Goal: Book appointment/travel/reservation

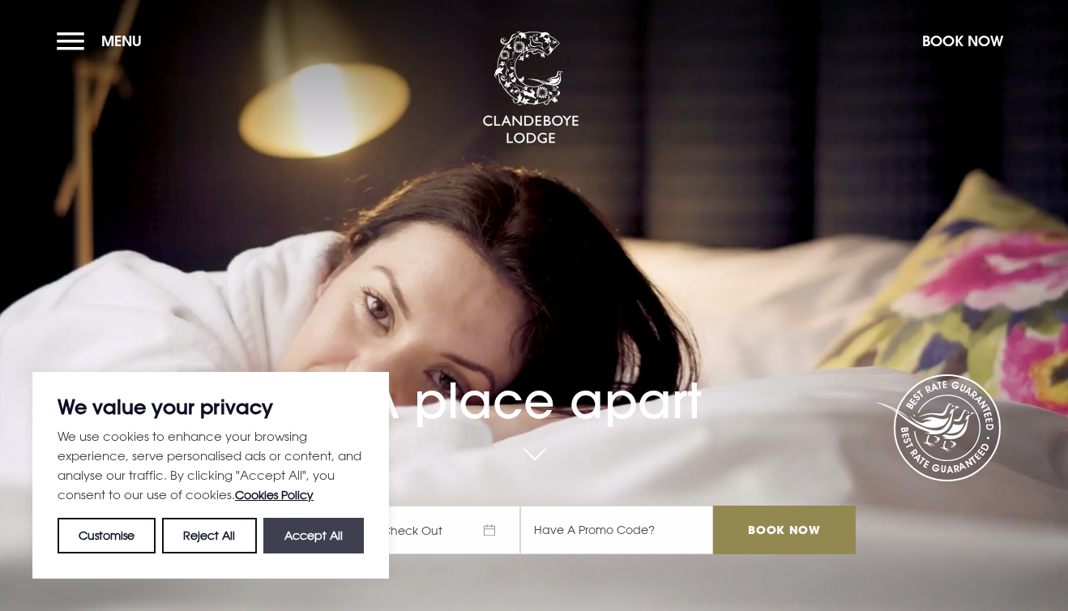
click at [294, 533] on button "Accept All" at bounding box center [313, 536] width 100 height 36
checkbox input "true"
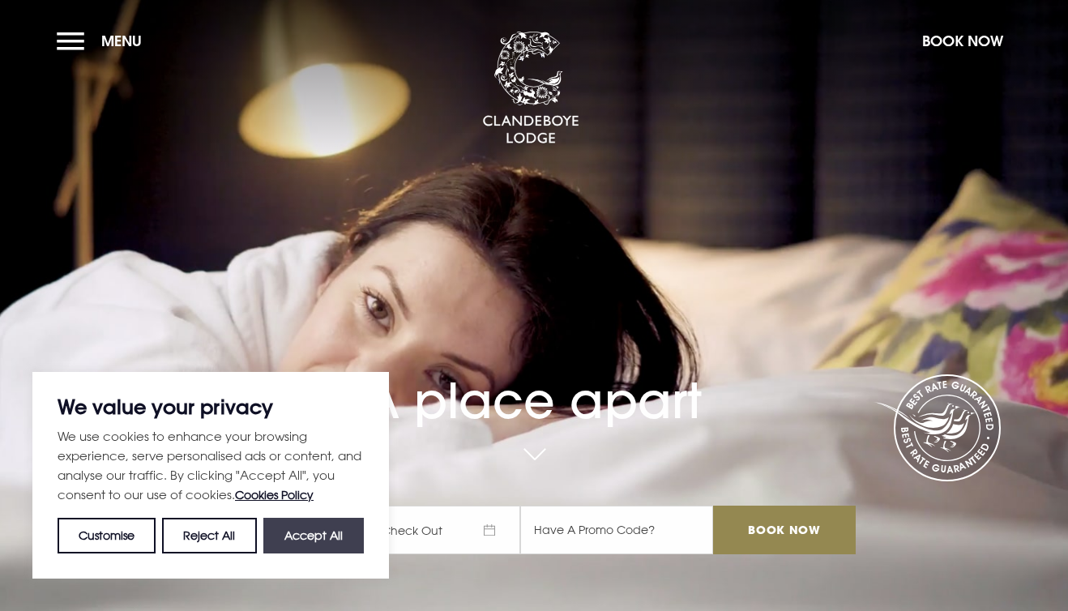
checkbox input "true"
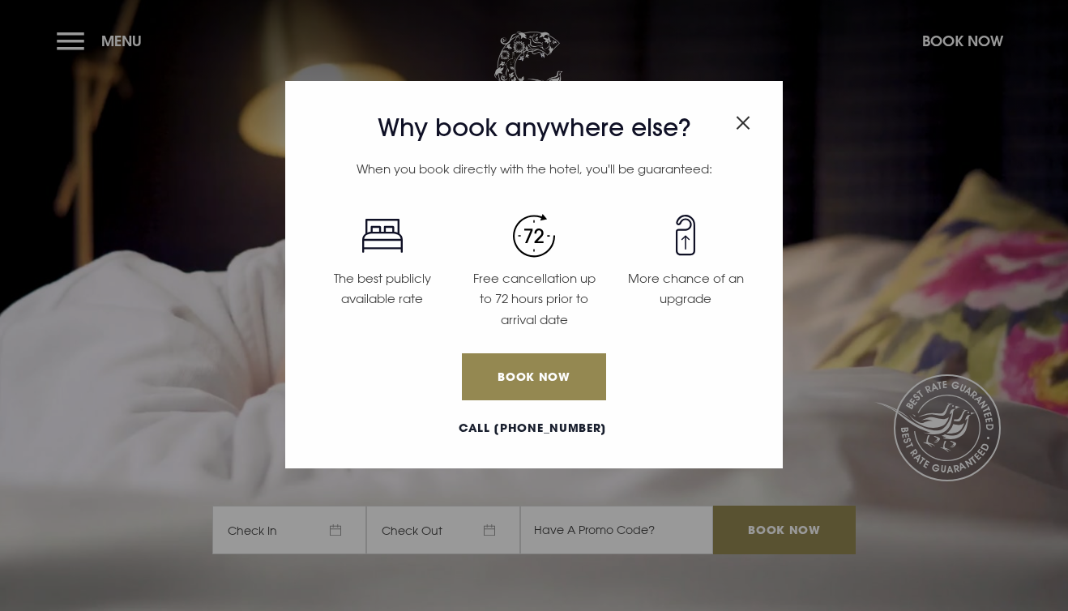
click at [748, 117] on img "Close modal" at bounding box center [743, 123] width 15 height 14
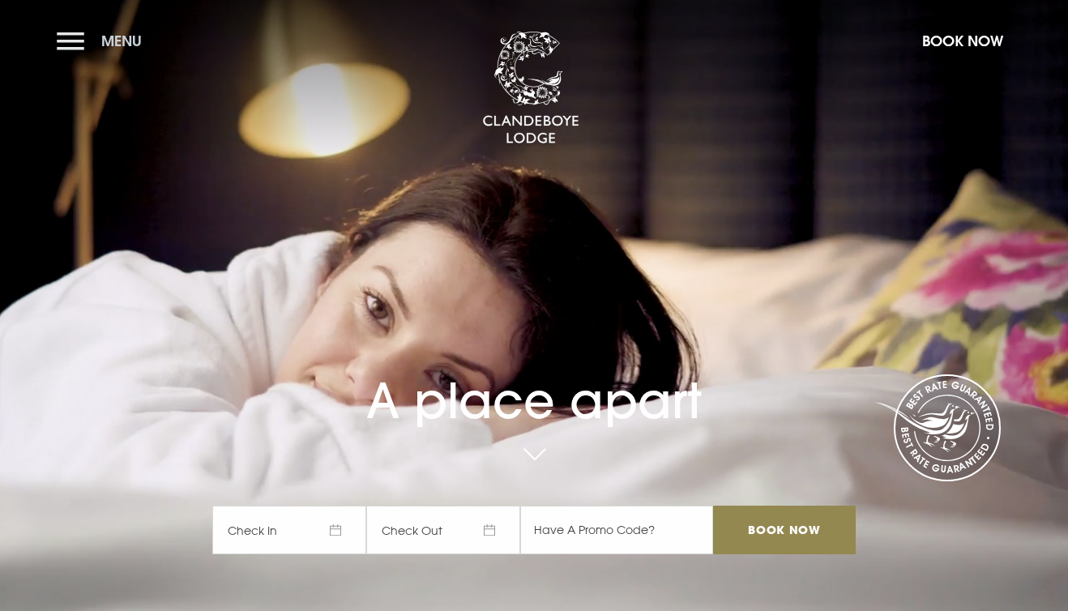
click at [72, 38] on button "Menu" at bounding box center [103, 40] width 93 height 35
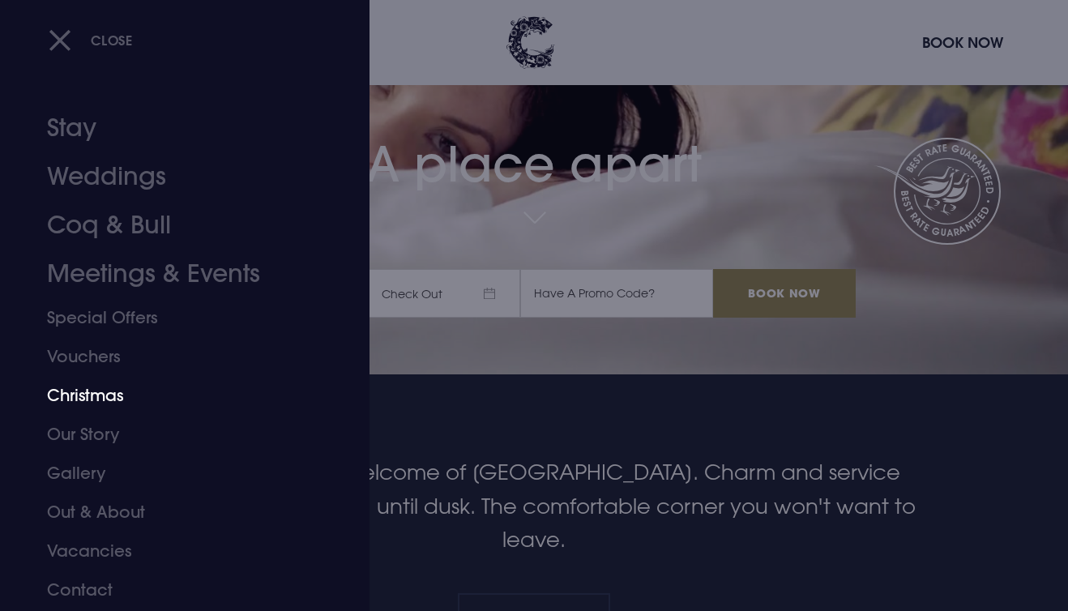
scroll to position [252, 0]
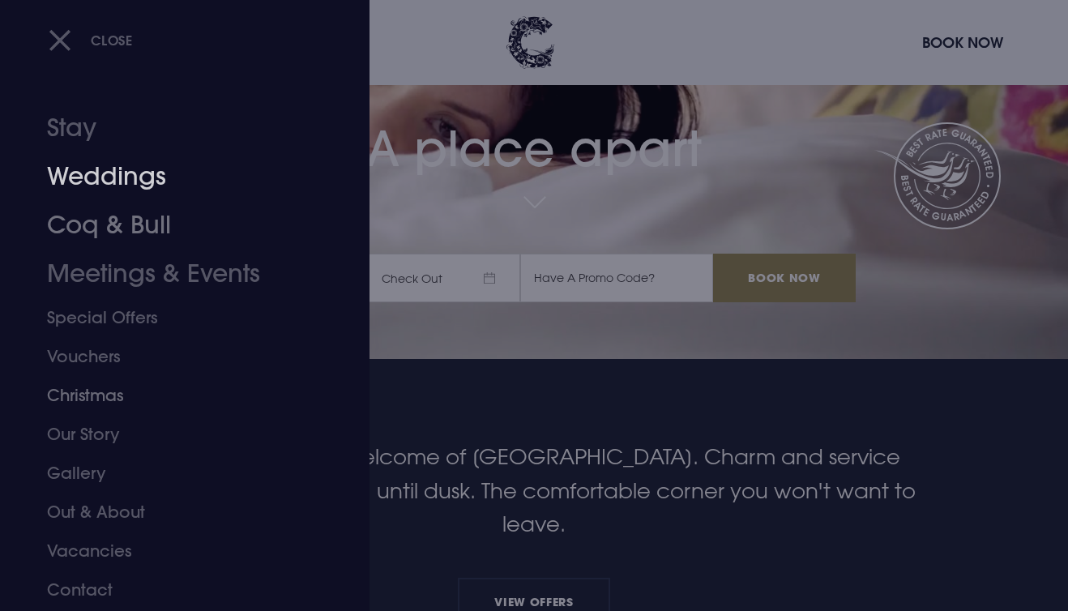
click at [94, 179] on link "Weddings" at bounding box center [174, 176] width 254 height 49
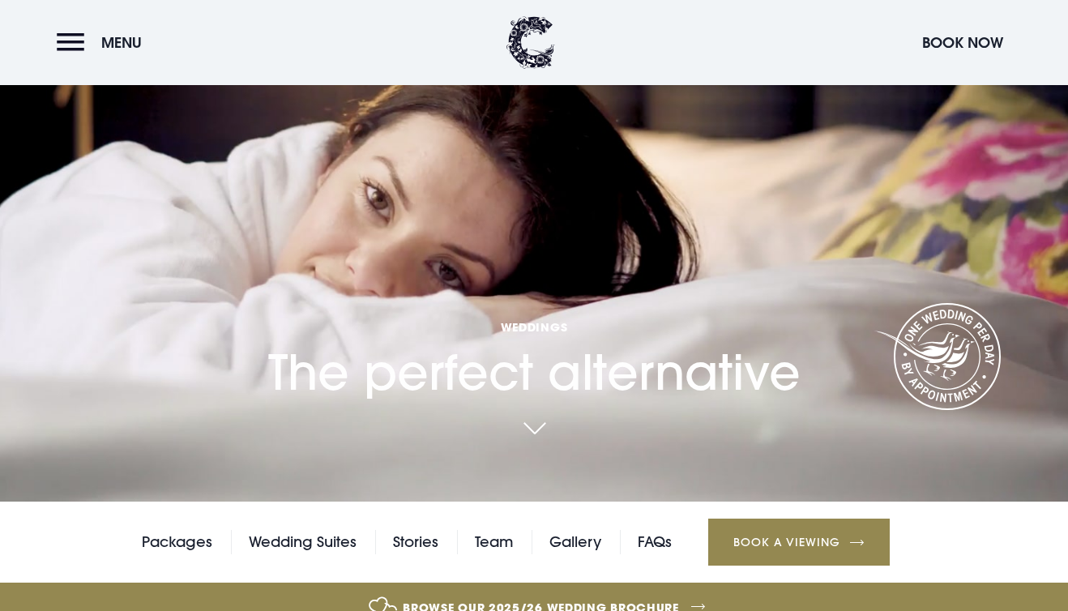
click at [535, 424] on link at bounding box center [533, 430] width 37 height 36
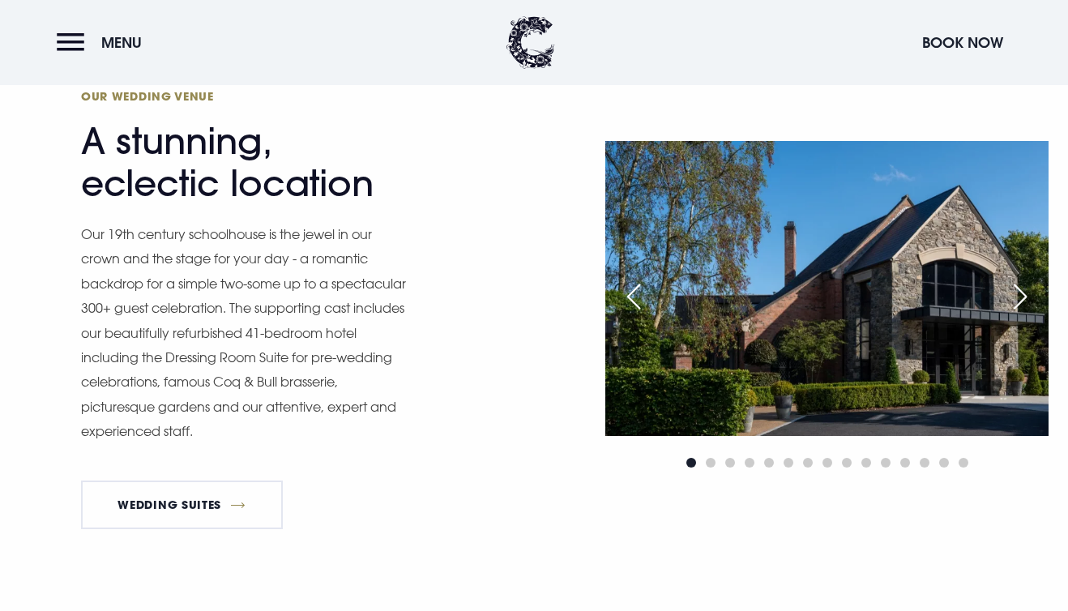
scroll to position [1298, 0]
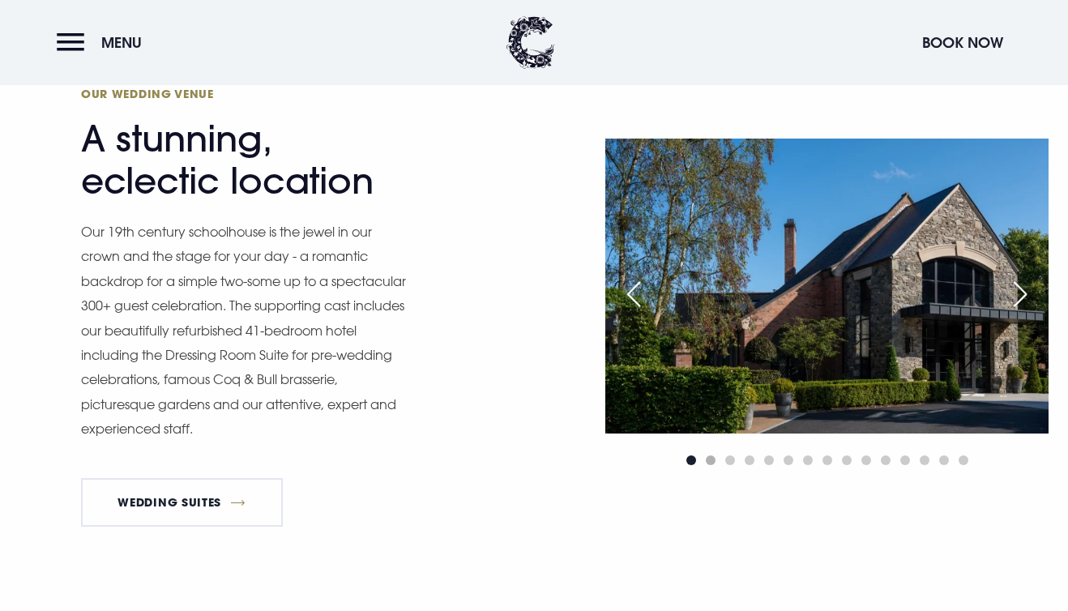
click at [710, 462] on span "Go to slide 2" at bounding box center [711, 460] width 10 height 10
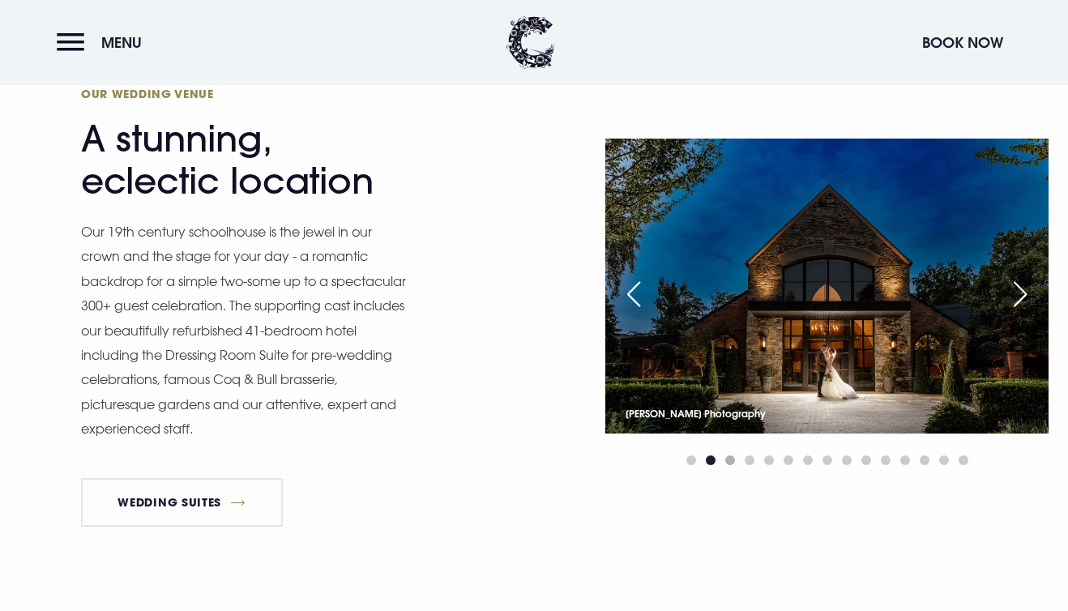
click at [729, 462] on span "Go to slide 3" at bounding box center [730, 460] width 10 height 10
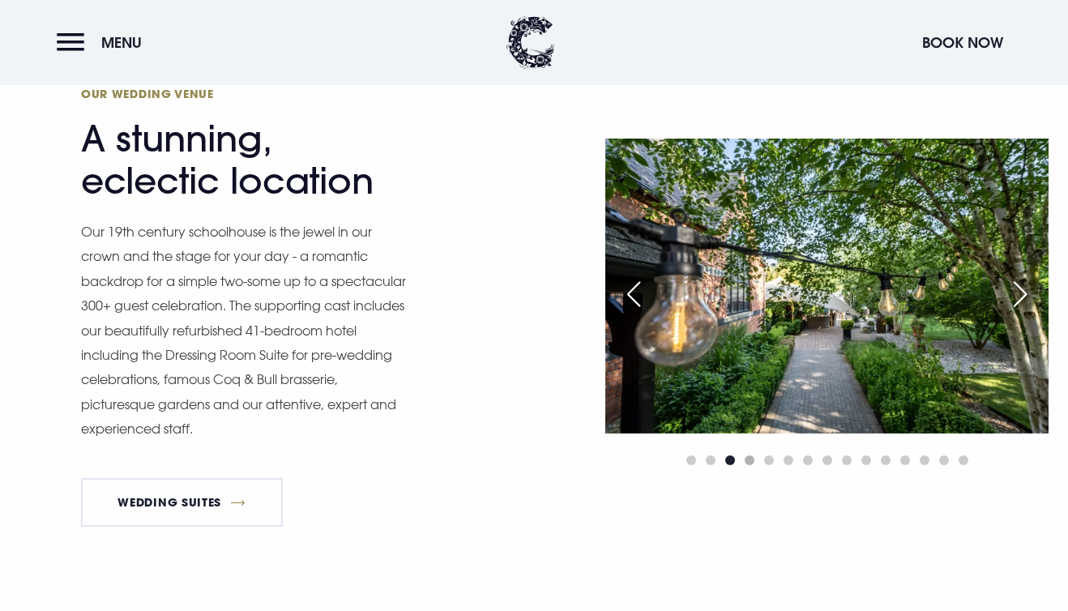
click at [751, 462] on span "Go to slide 4" at bounding box center [749, 460] width 10 height 10
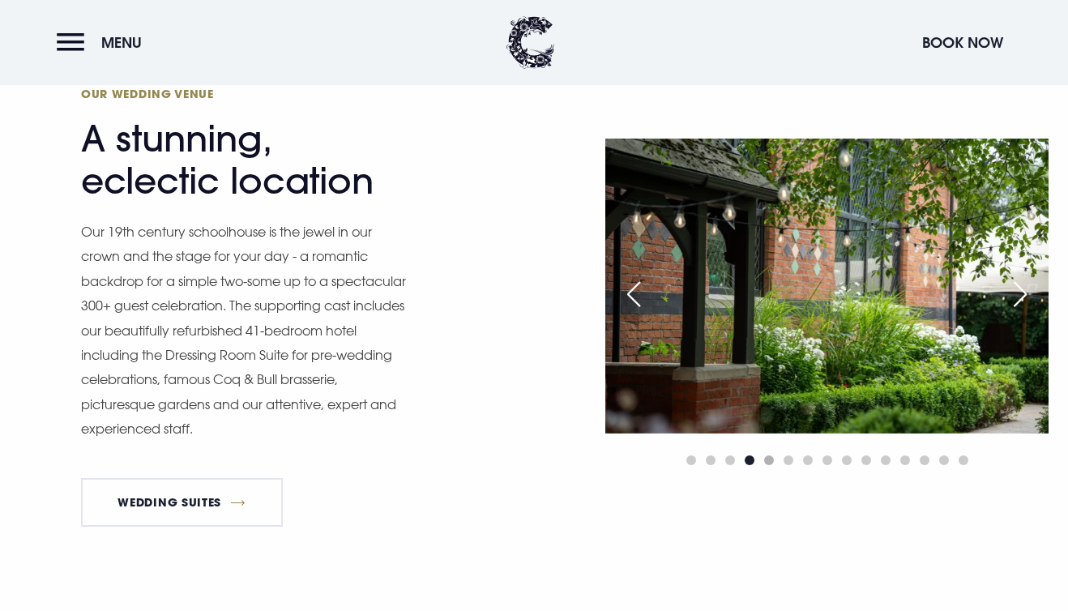
click at [769, 463] on span "Go to slide 5" at bounding box center [769, 460] width 10 height 10
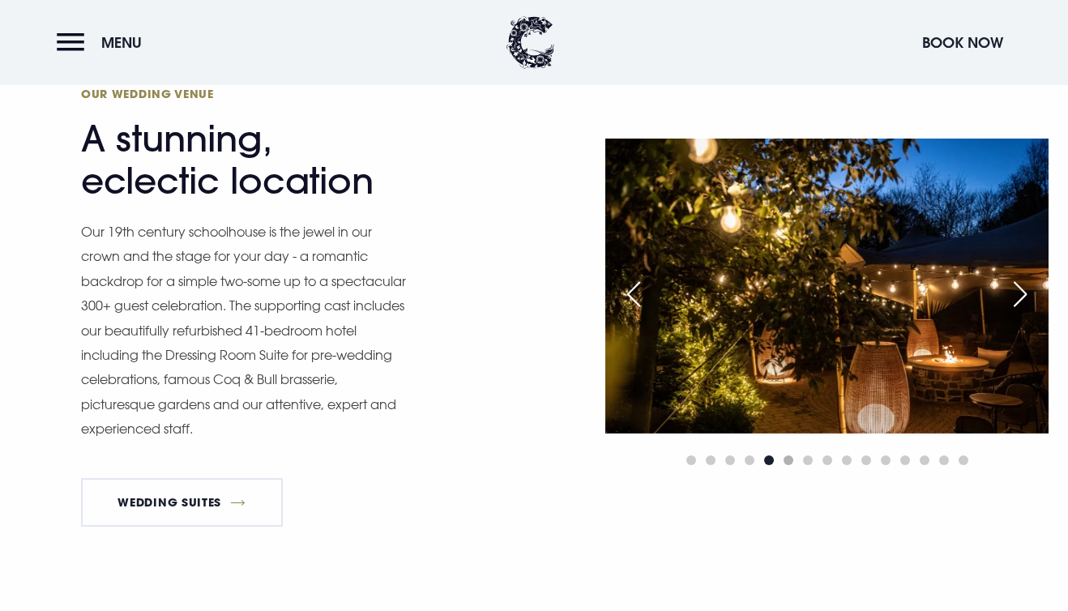
click at [787, 462] on span "Go to slide 6" at bounding box center [788, 460] width 10 height 10
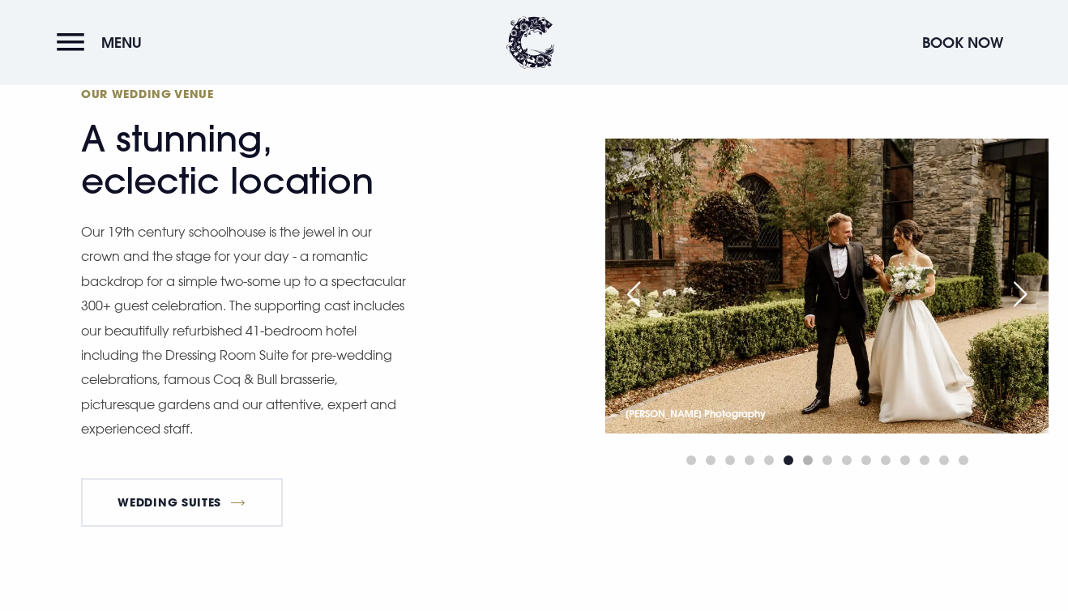
click at [809, 458] on span "Go to slide 7" at bounding box center [808, 460] width 10 height 10
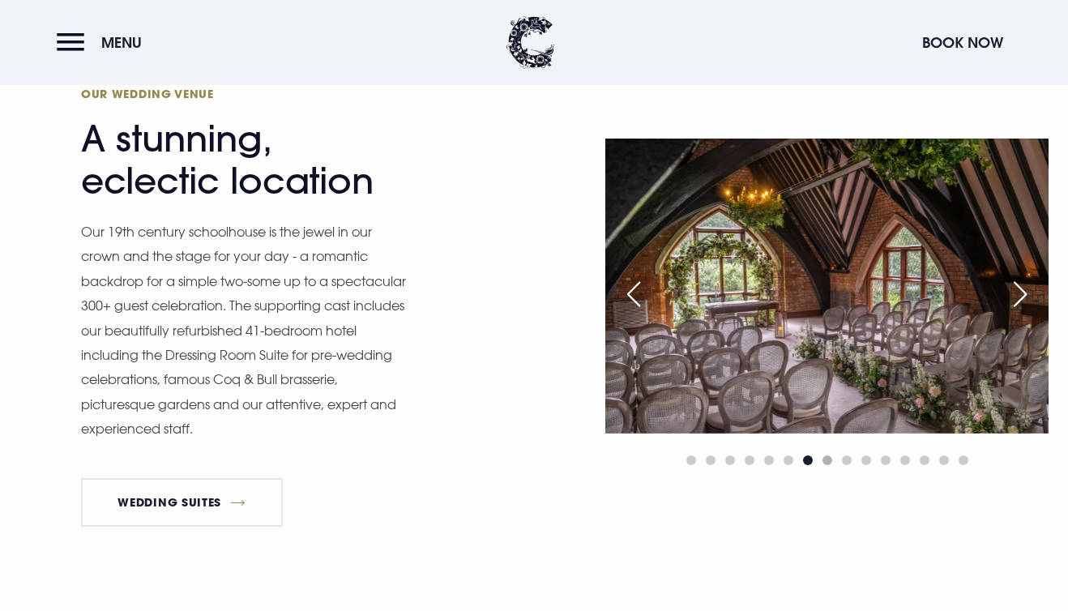
click at [827, 461] on span "Go to slide 8" at bounding box center [827, 460] width 10 height 10
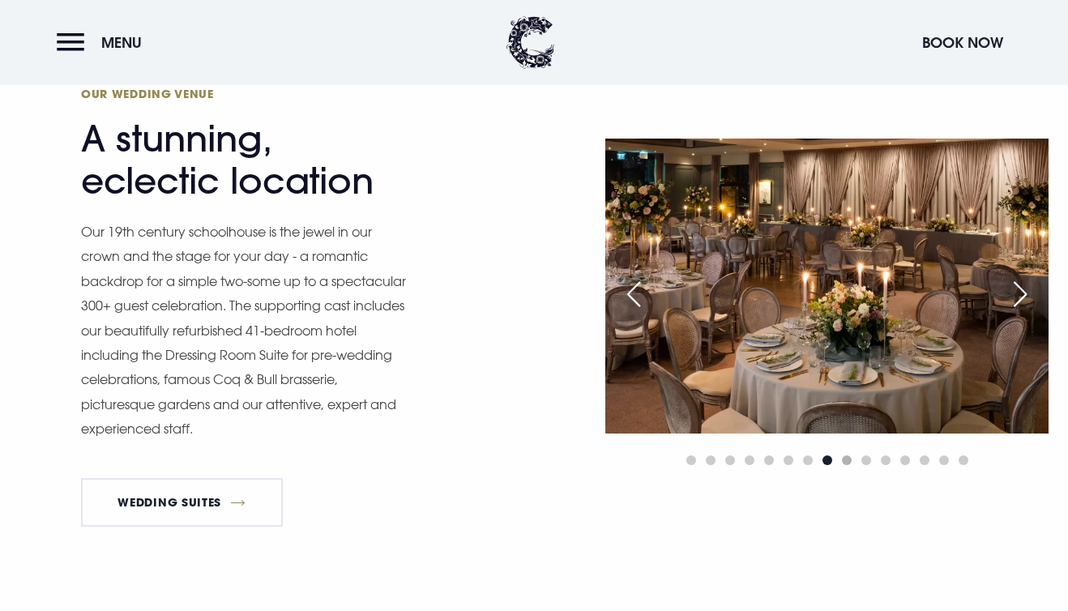
click at [846, 461] on span "Go to slide 9" at bounding box center [847, 460] width 10 height 10
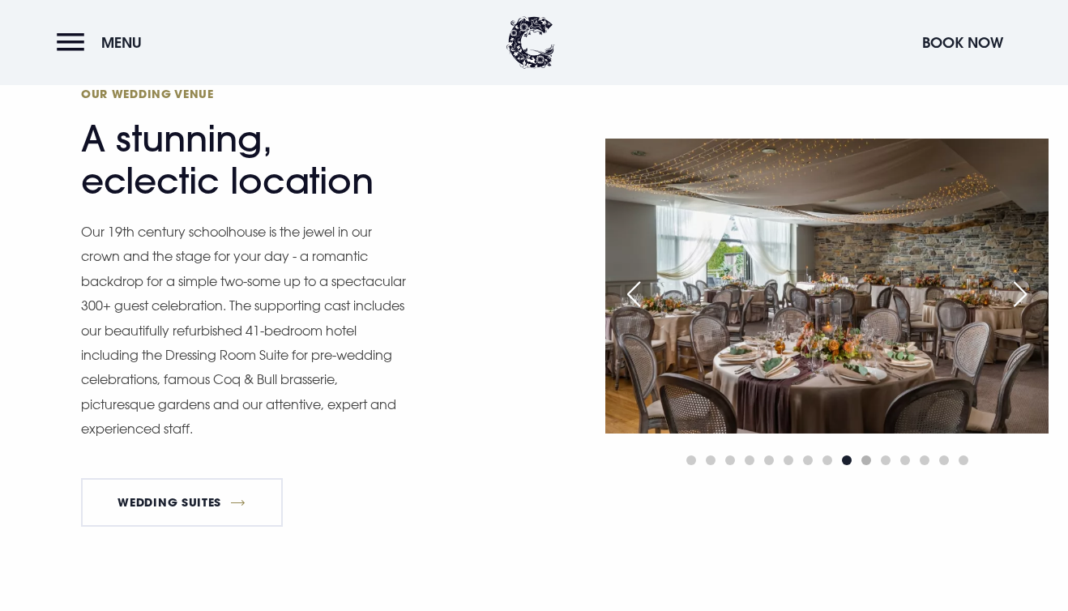
click at [861, 460] on span "Go to slide 10" at bounding box center [866, 460] width 10 height 10
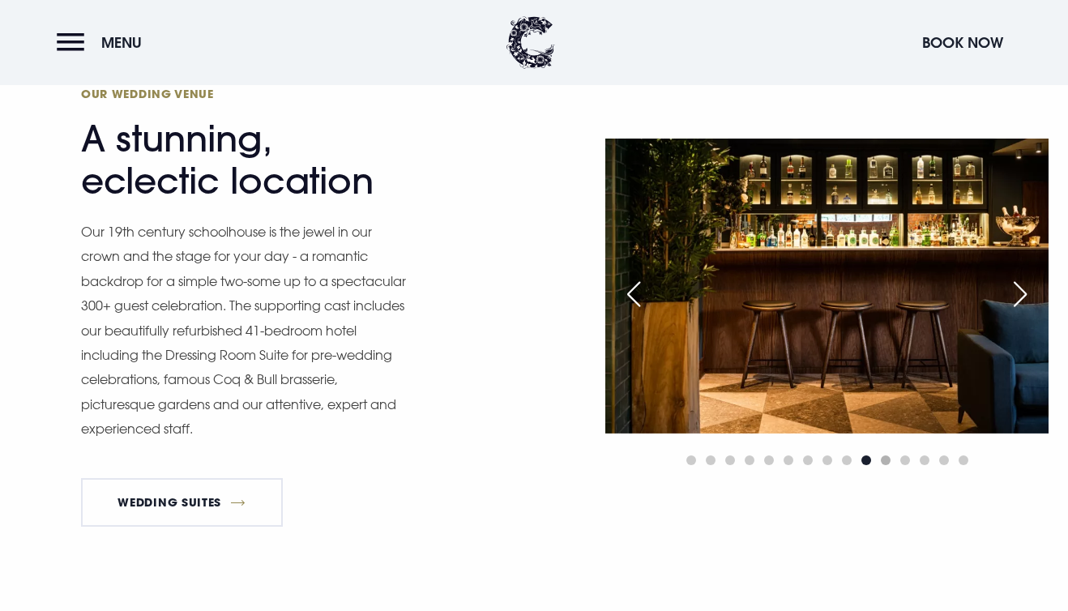
click at [888, 463] on span "Go to slide 11" at bounding box center [886, 460] width 10 height 10
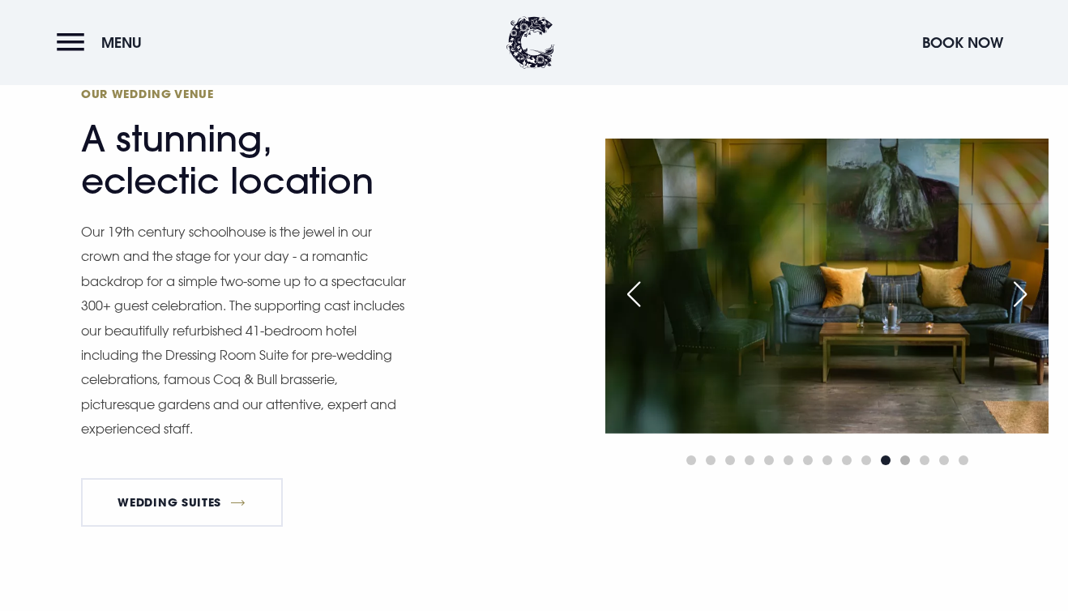
click at [903, 464] on span "Go to slide 12" at bounding box center [905, 460] width 10 height 10
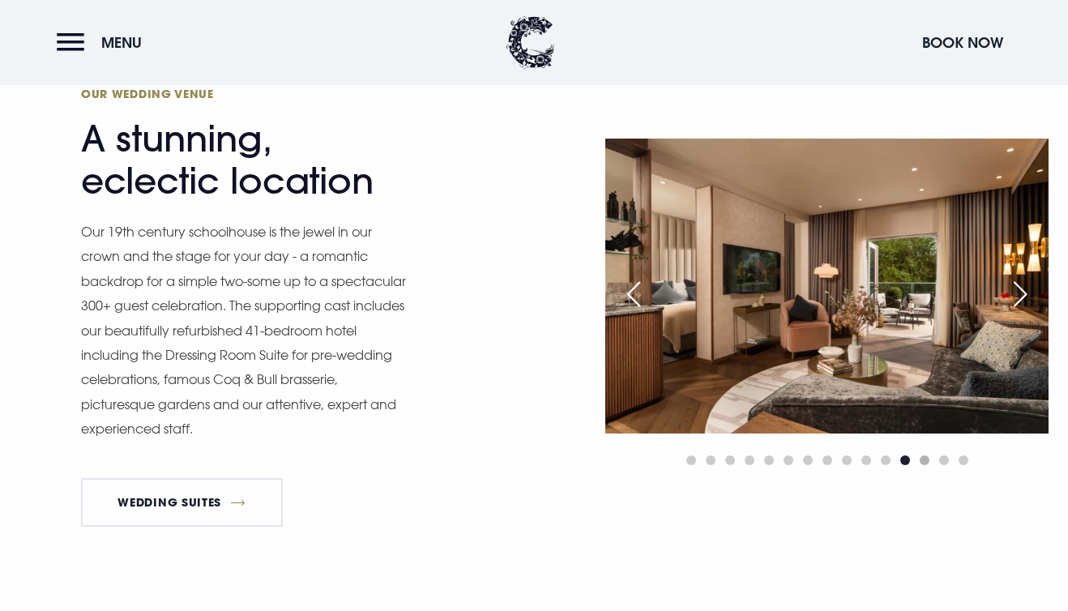
click at [927, 463] on span "Go to slide 13" at bounding box center [924, 460] width 10 height 10
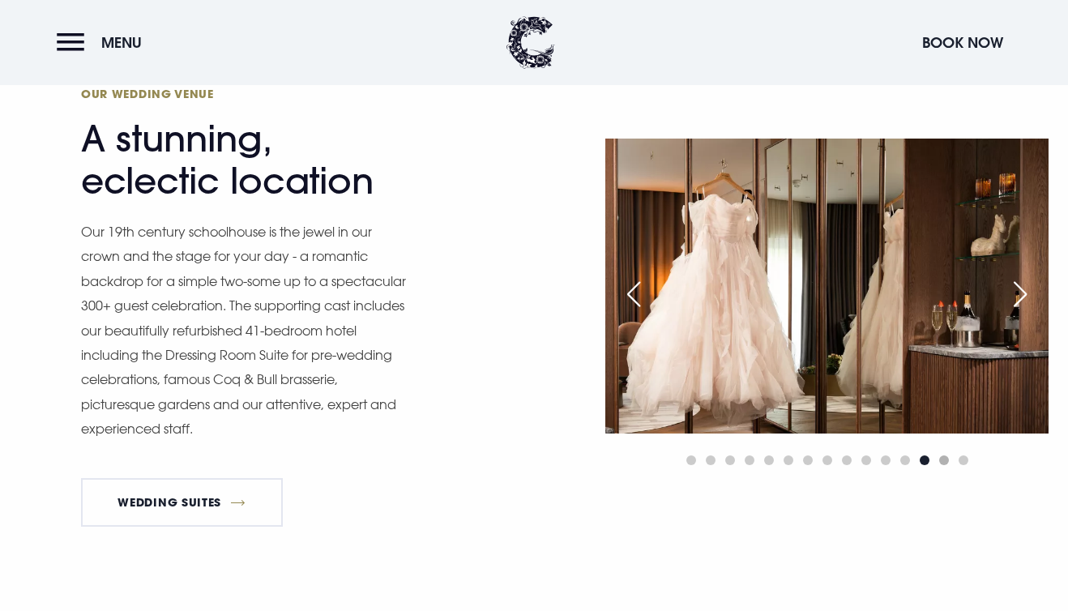
click at [947, 458] on span "Go to slide 14" at bounding box center [944, 460] width 10 height 10
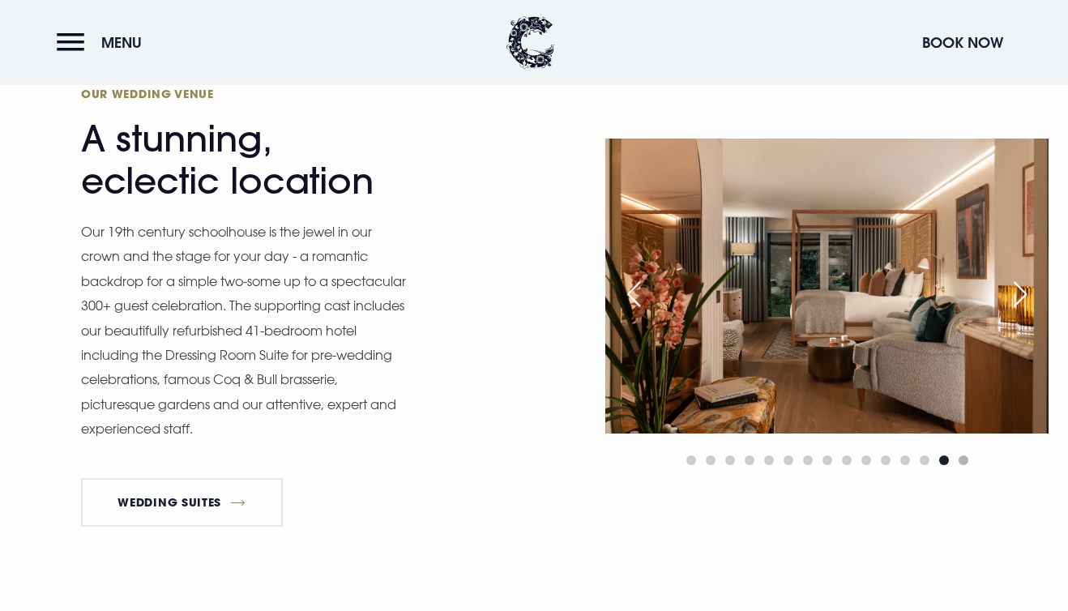
click at [963, 460] on span "Go to slide 15" at bounding box center [963, 460] width 10 height 10
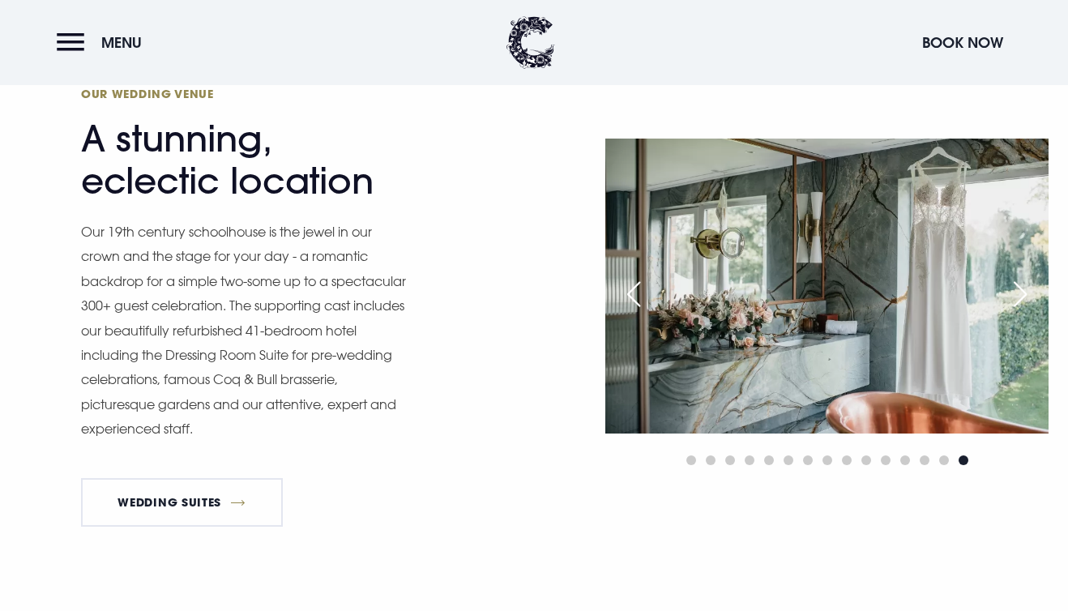
click at [1018, 288] on div "Next slide" at bounding box center [1020, 294] width 41 height 36
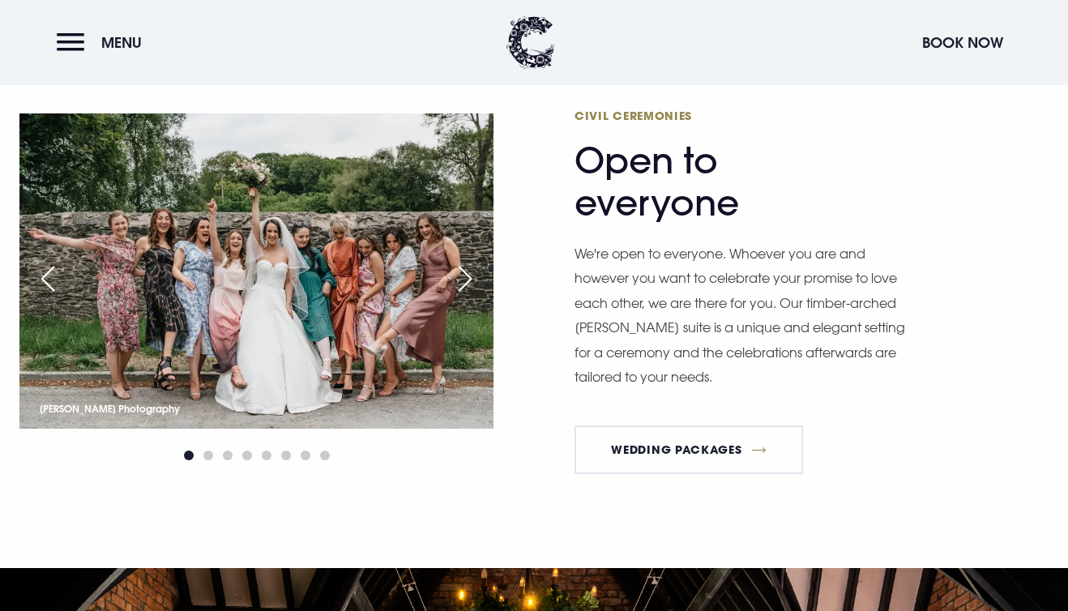
scroll to position [1823, 0]
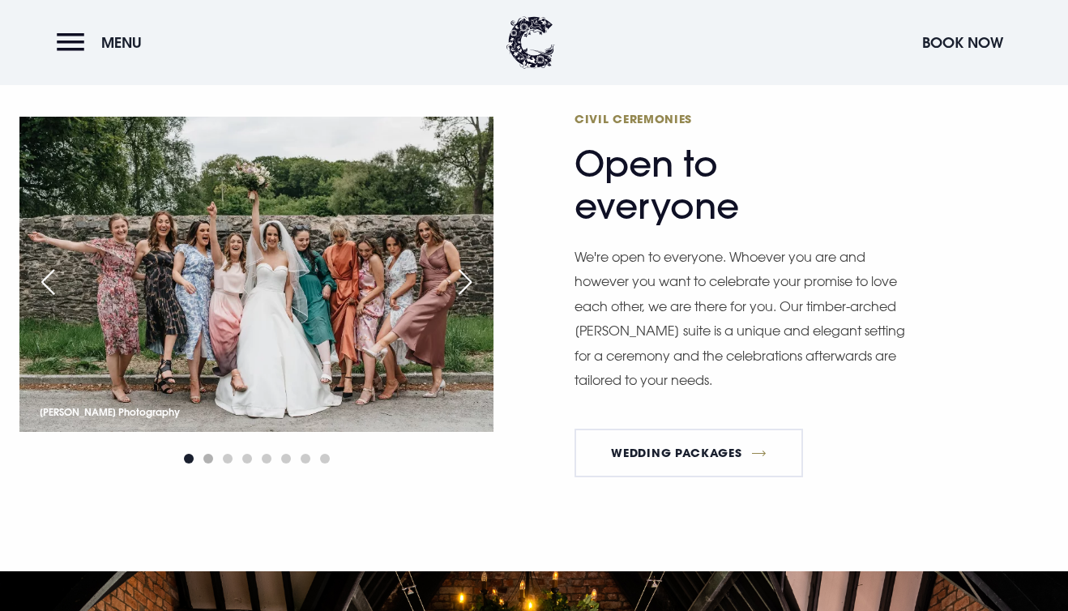
click at [210, 457] on span "Go to slide 2" at bounding box center [208, 459] width 10 height 10
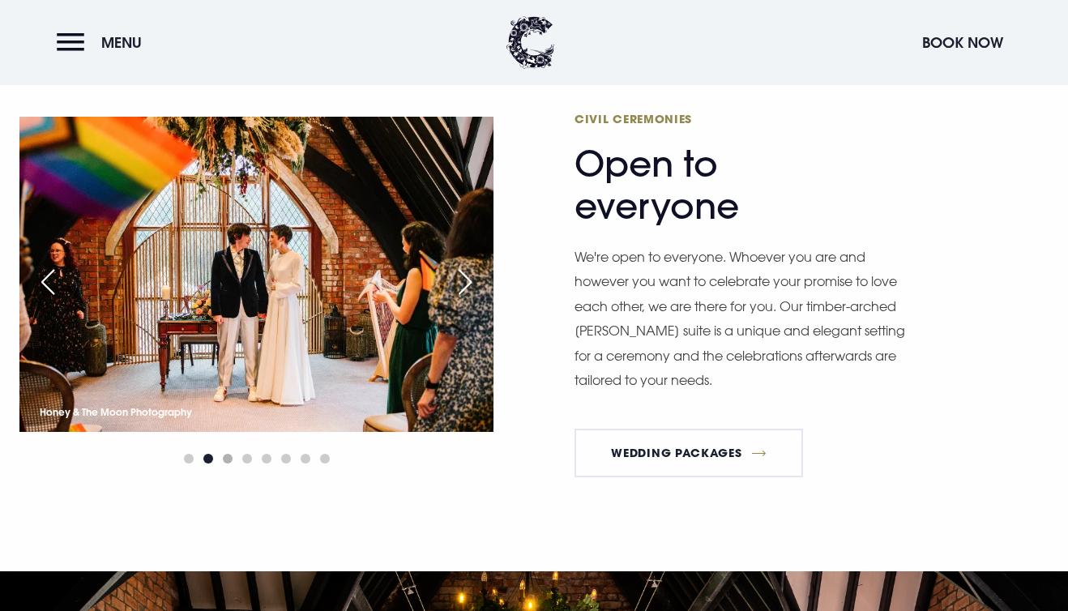
click at [227, 458] on span "Go to slide 3" at bounding box center [228, 459] width 10 height 10
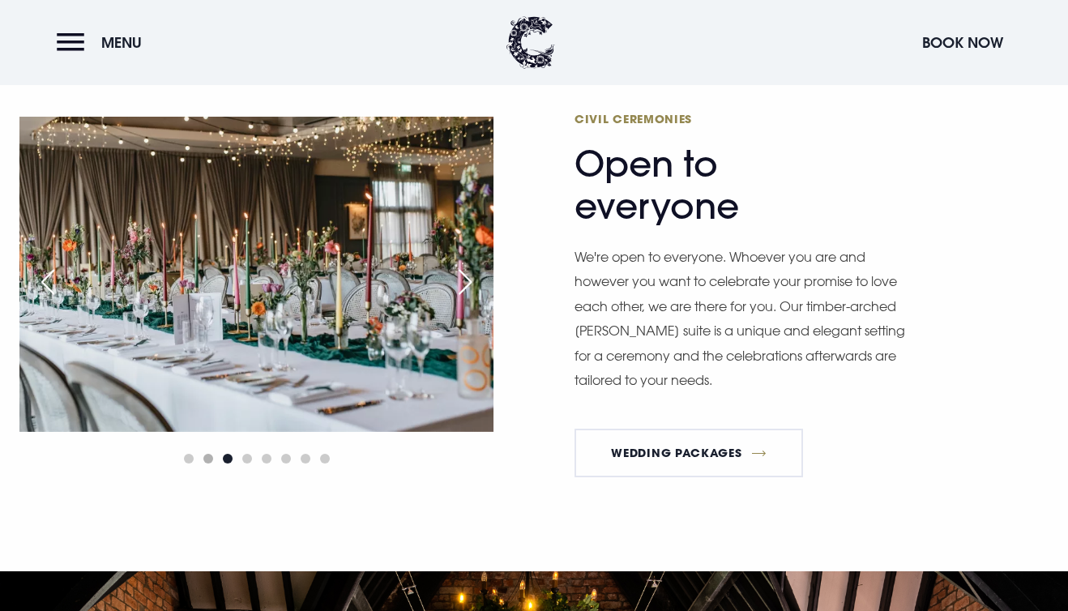
click at [211, 457] on span "Go to slide 2" at bounding box center [208, 459] width 10 height 10
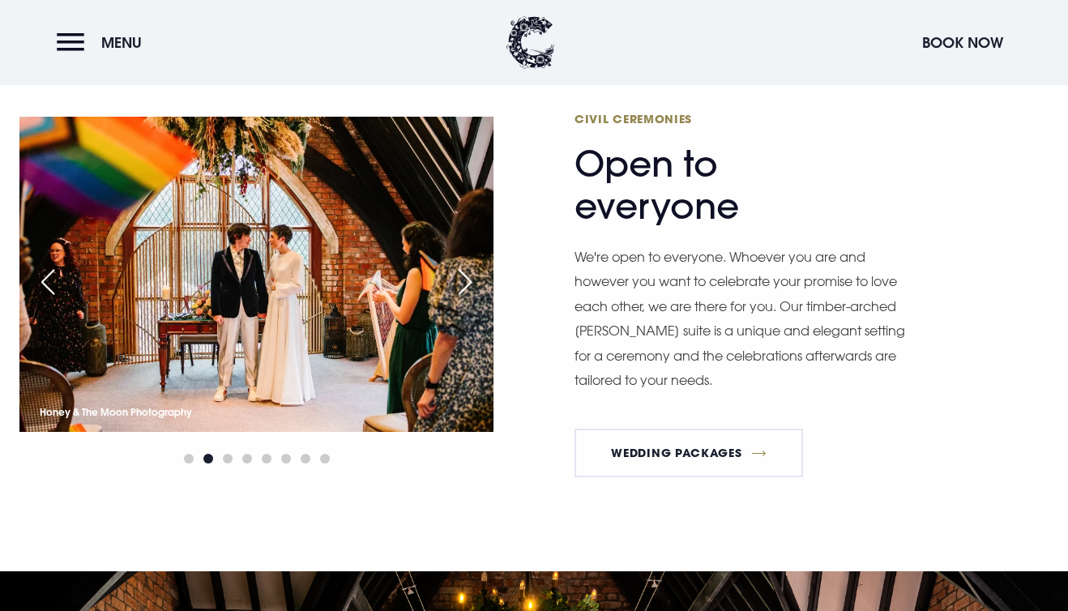
click at [174, 456] on div at bounding box center [256, 458] width 474 height 19
click at [184, 457] on span "Go to slide 1" at bounding box center [189, 459] width 10 height 10
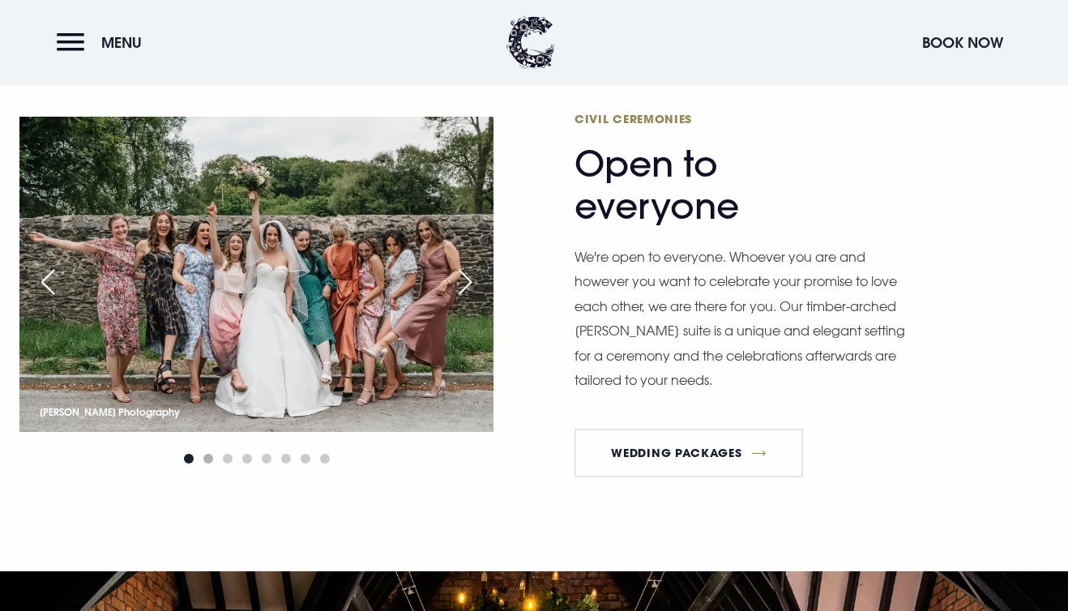
click at [207, 456] on span "Go to slide 2" at bounding box center [208, 459] width 10 height 10
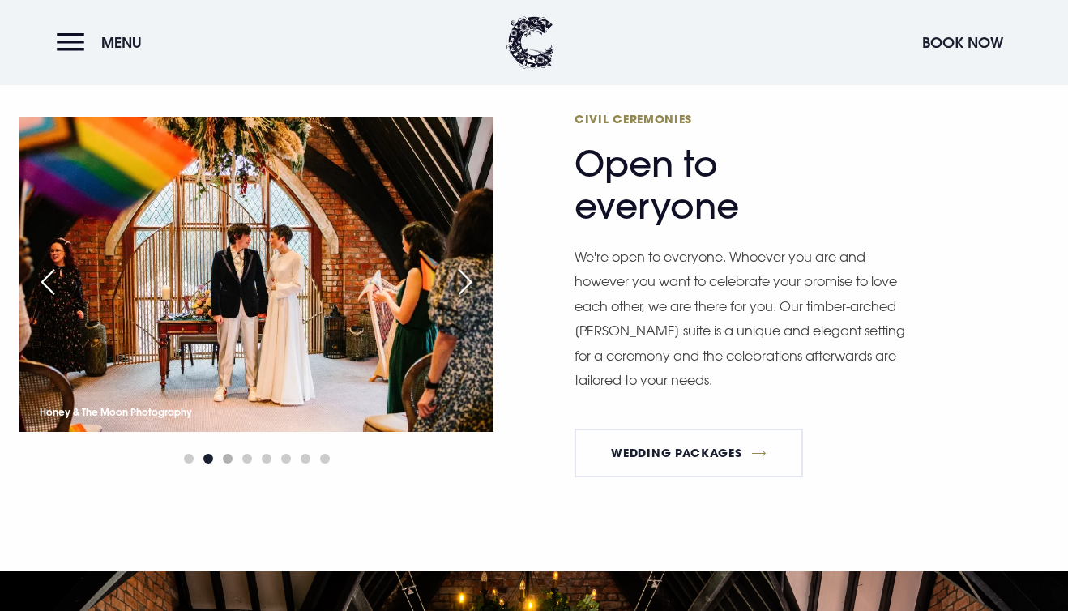
click at [228, 460] on span "Go to slide 3" at bounding box center [228, 459] width 10 height 10
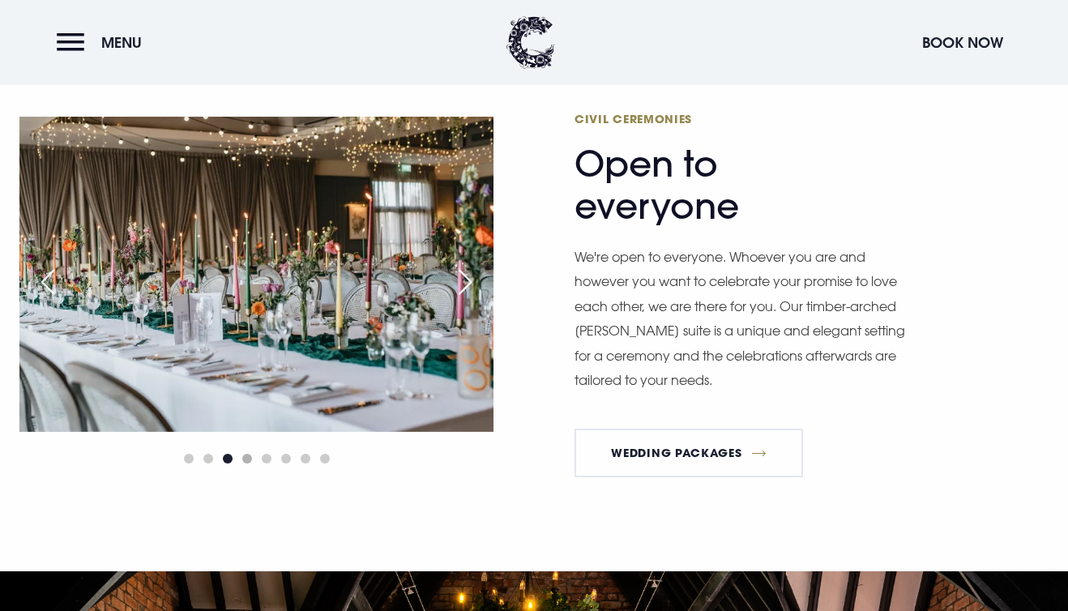
click at [249, 456] on span "Go to slide 4" at bounding box center [247, 459] width 10 height 10
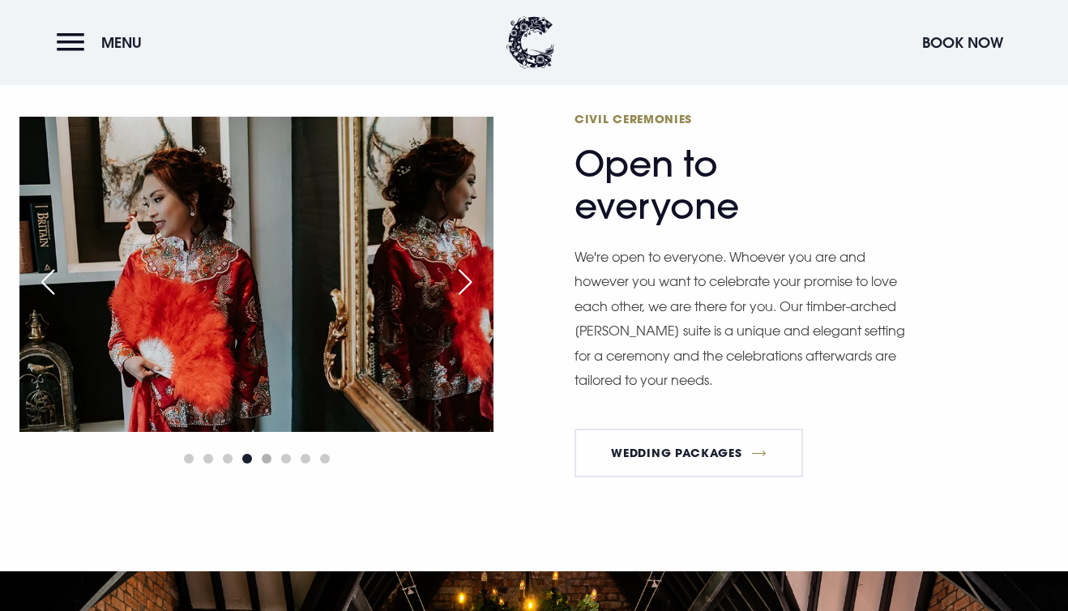
click at [268, 458] on span "Go to slide 5" at bounding box center [267, 459] width 10 height 10
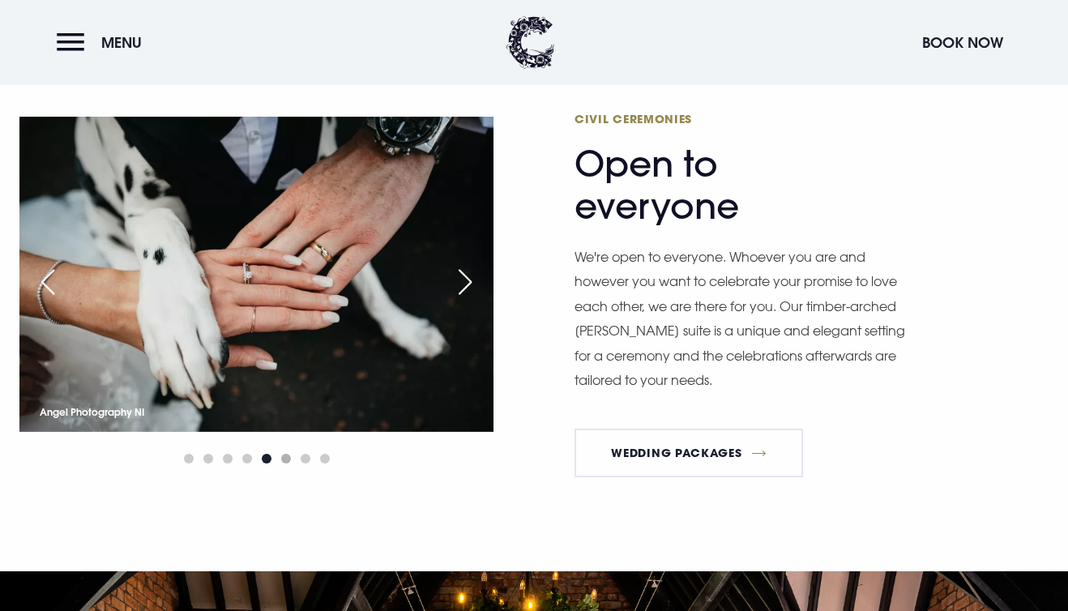
click at [283, 457] on span "Go to slide 6" at bounding box center [286, 459] width 10 height 10
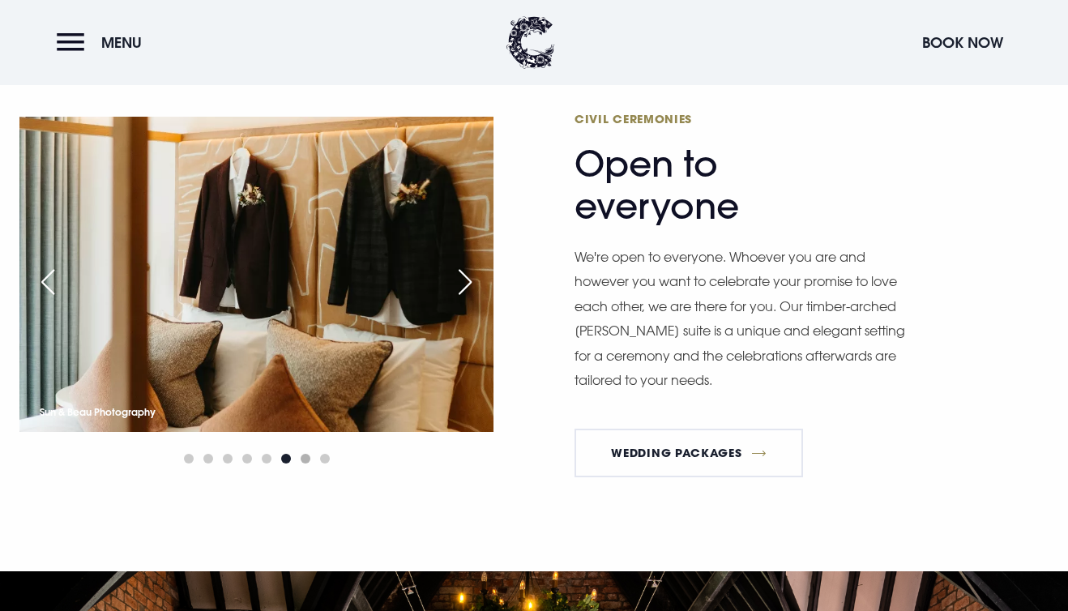
click at [307, 460] on span "Go to slide 7" at bounding box center [306, 459] width 10 height 10
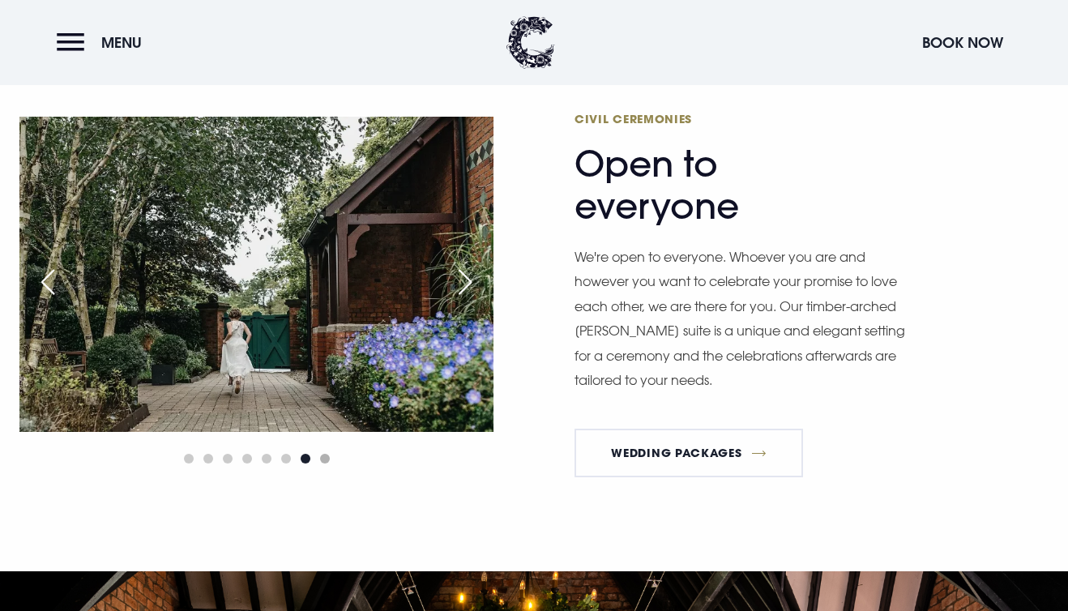
click at [323, 459] on span "Go to slide 8" at bounding box center [325, 459] width 10 height 10
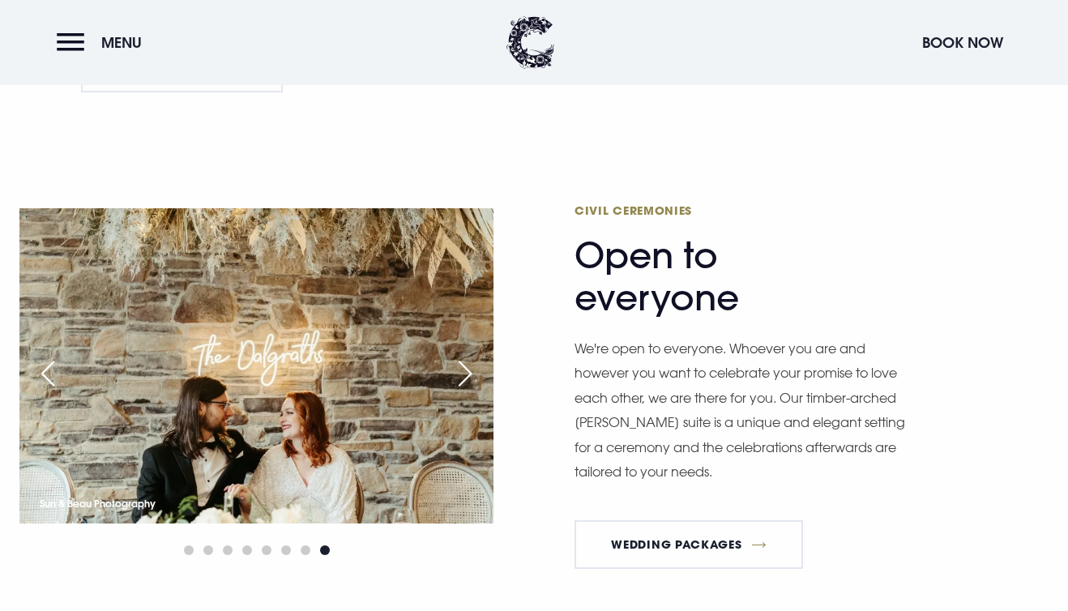
scroll to position [1718, 0]
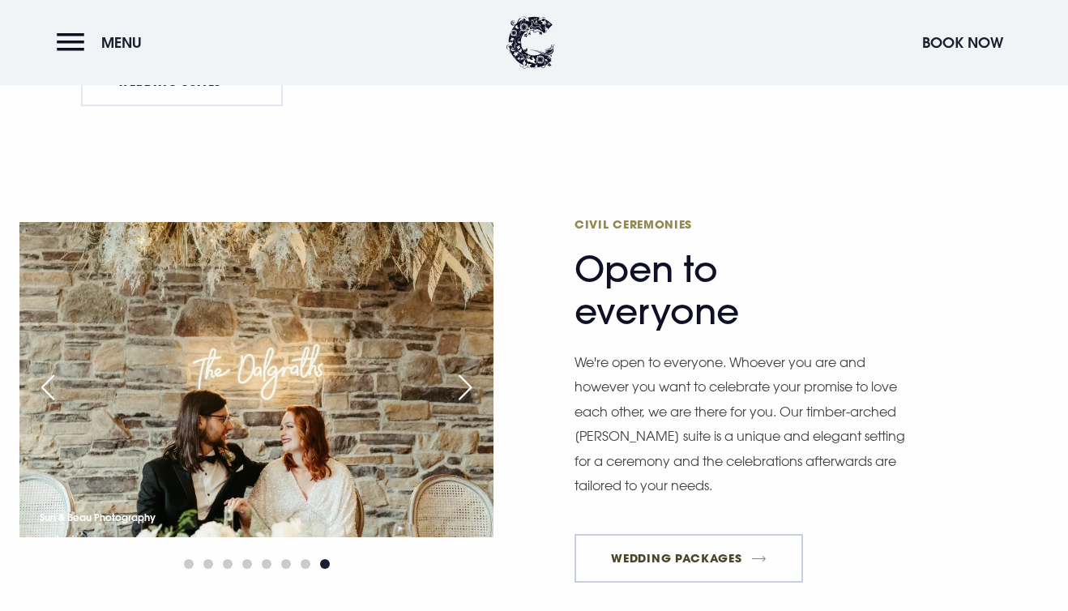
click at [616, 548] on link "Wedding Packages" at bounding box center [688, 558] width 228 height 49
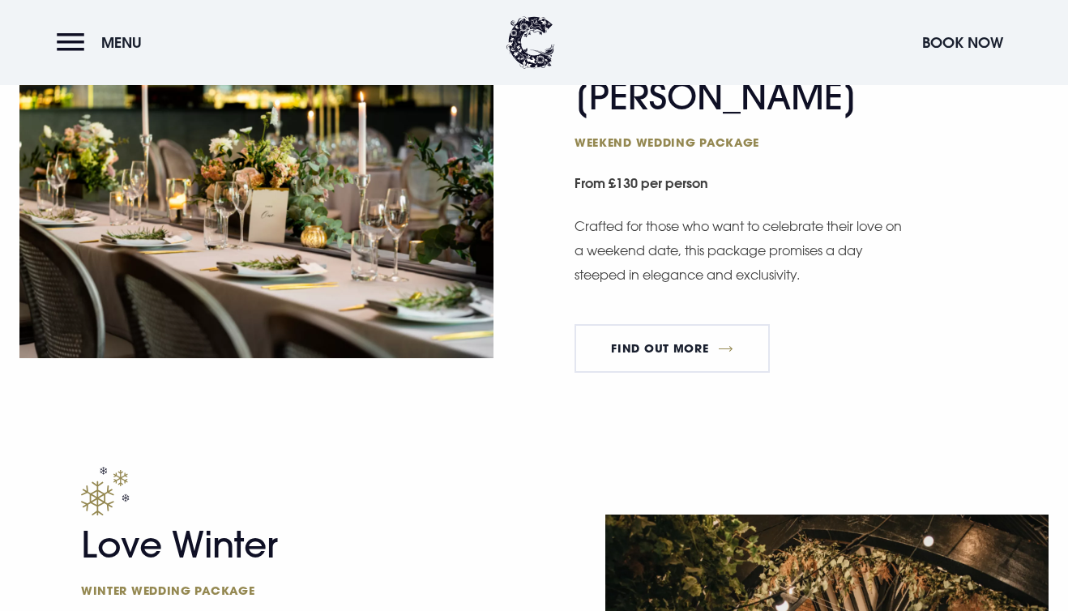
scroll to position [1328, 0]
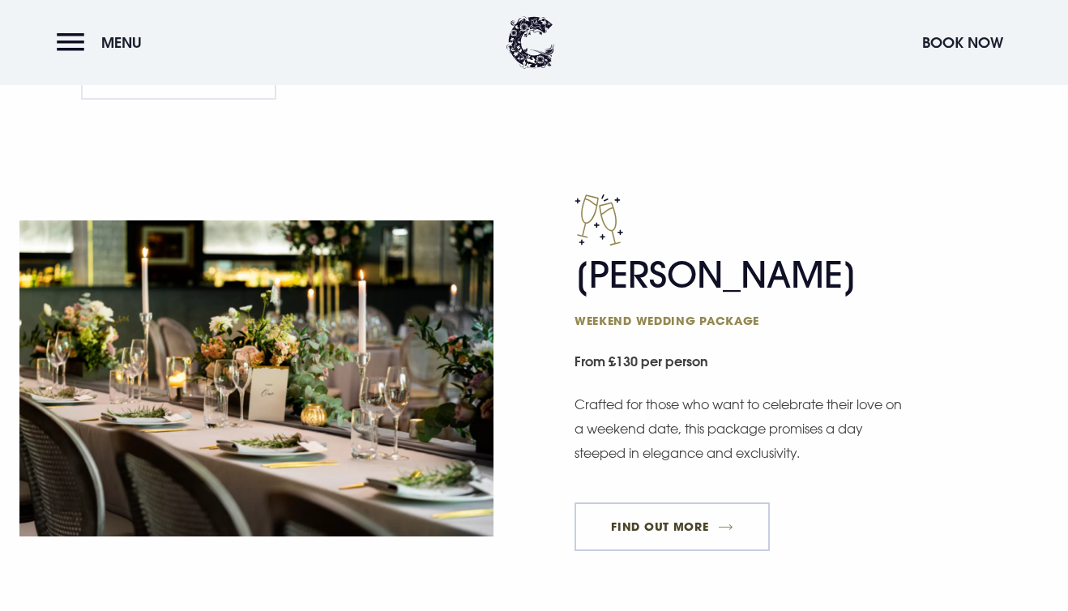
click at [644, 527] on link "FIND OUT MORE" at bounding box center [671, 526] width 195 height 49
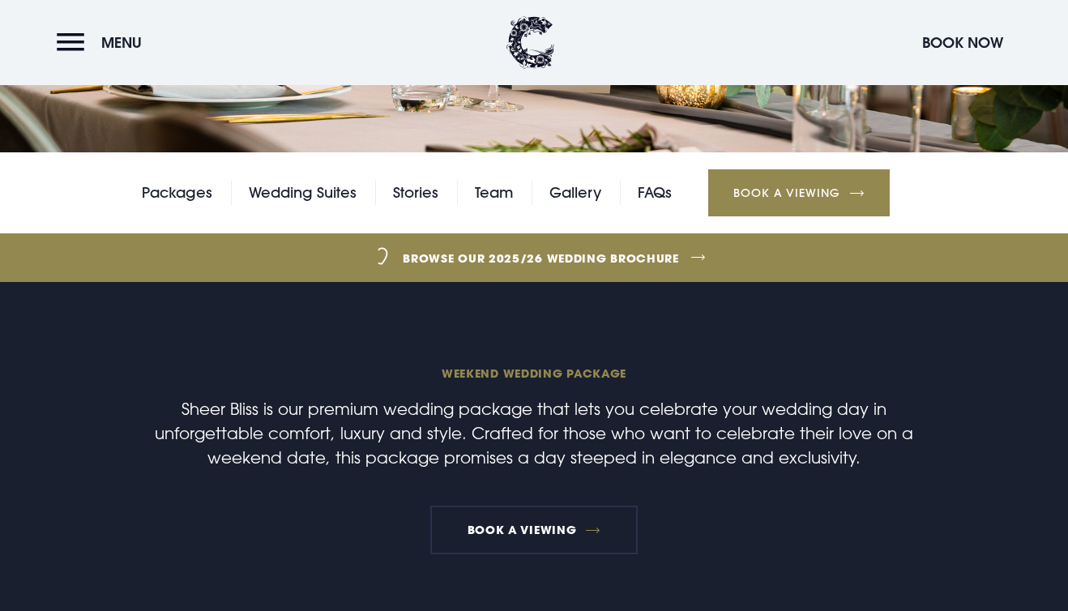
scroll to position [353, 0]
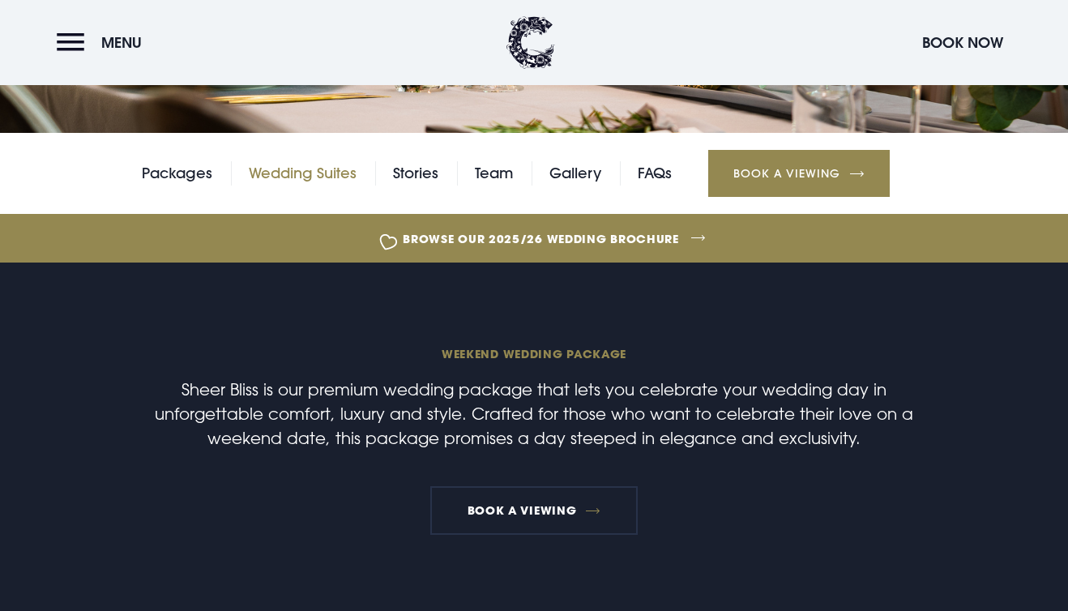
click at [284, 181] on link "Wedding Suites" at bounding box center [303, 173] width 108 height 24
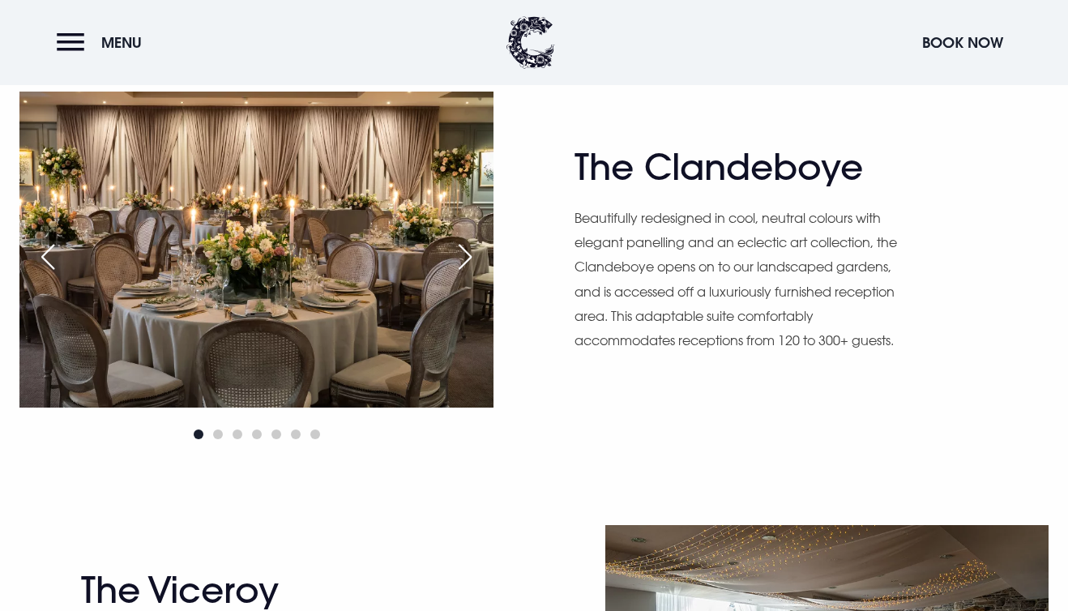
scroll to position [1005, 0]
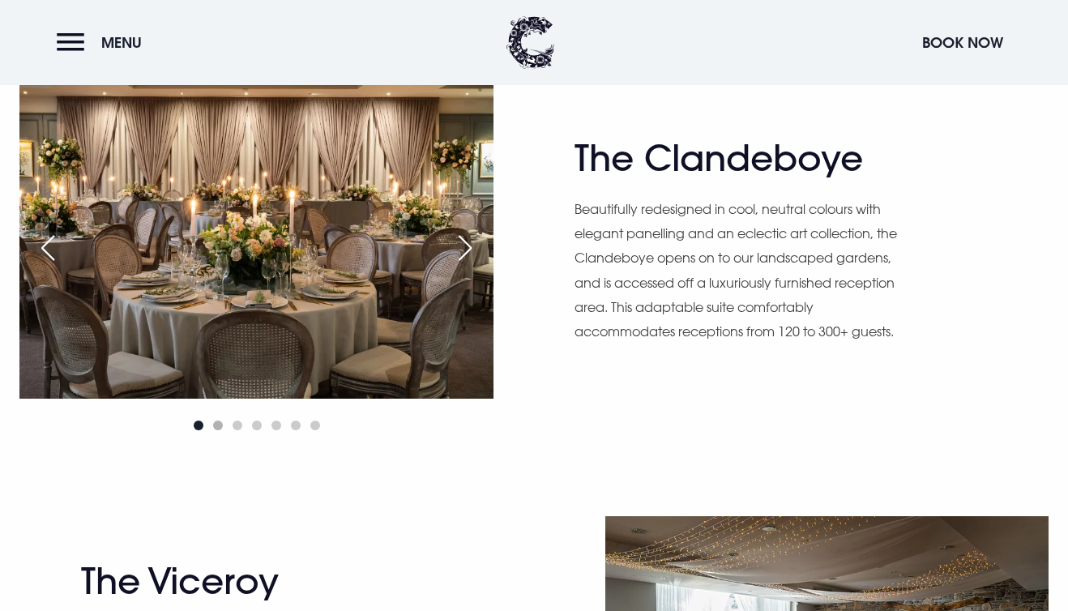
click at [215, 429] on span "Go to slide 2" at bounding box center [218, 425] width 10 height 10
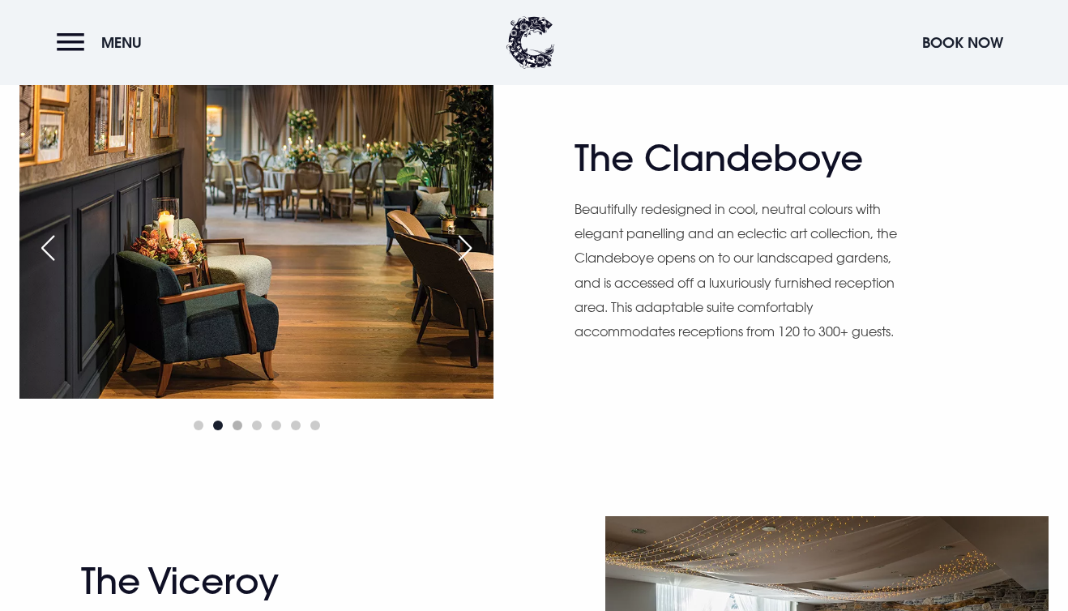
click at [237, 427] on span "Go to slide 3" at bounding box center [237, 425] width 10 height 10
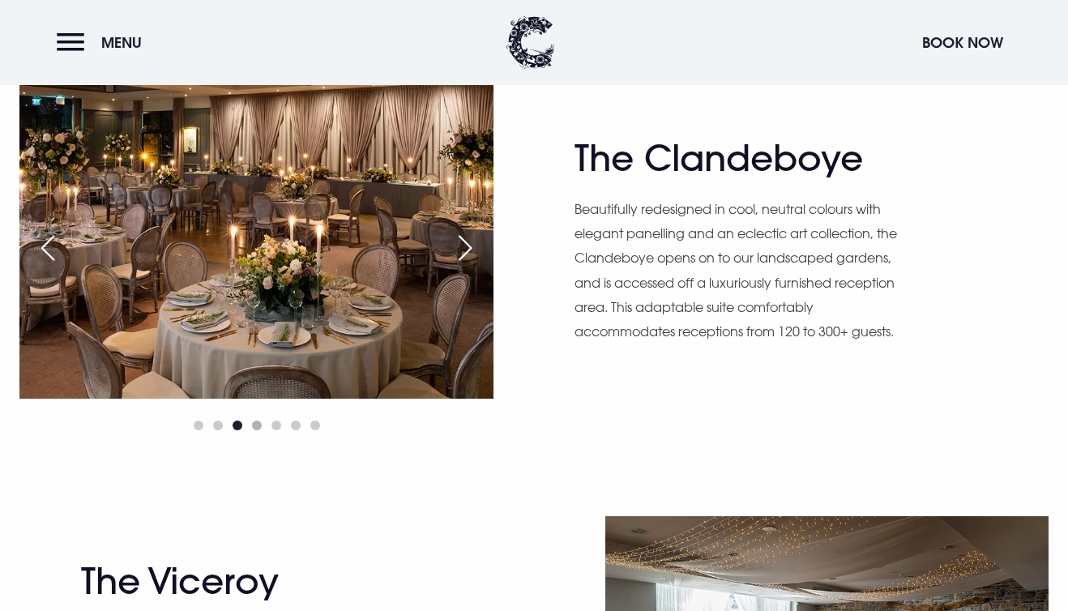
click at [258, 425] on span "Go to slide 4" at bounding box center [257, 425] width 10 height 10
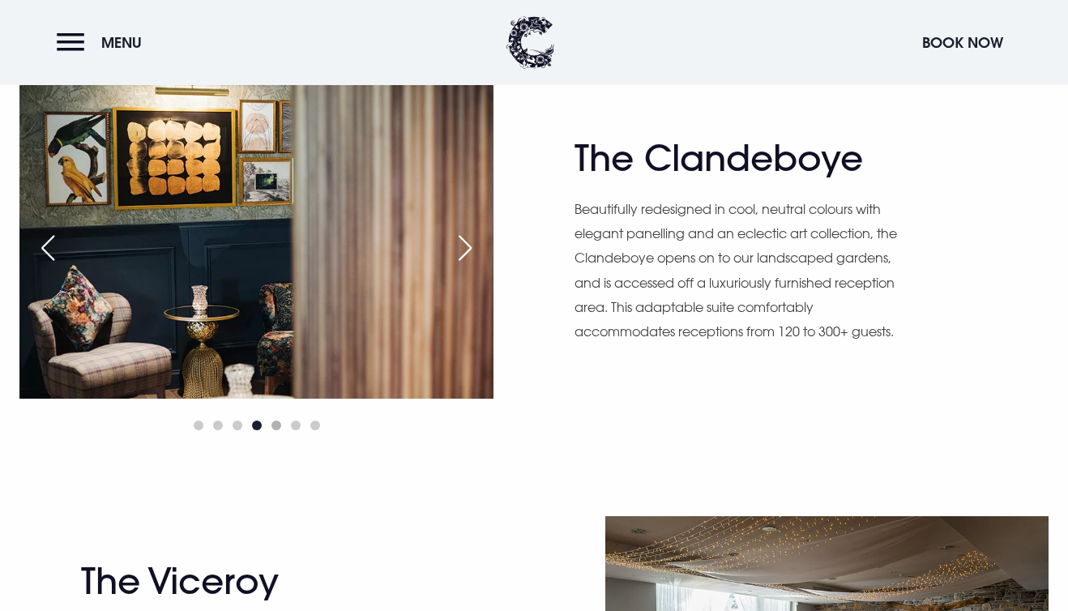
click at [278, 424] on span "Go to slide 5" at bounding box center [276, 425] width 10 height 10
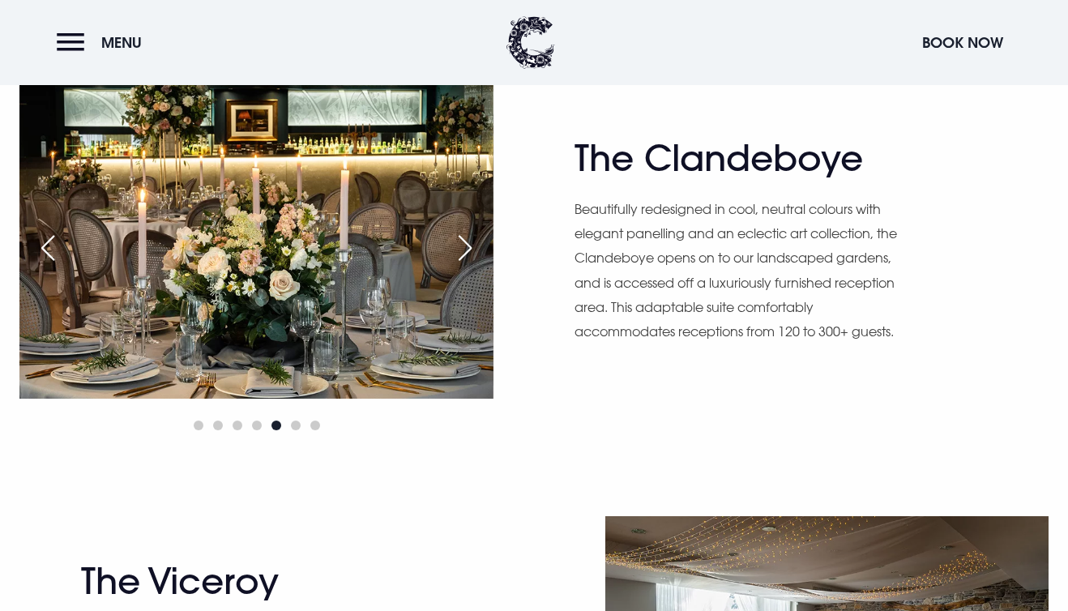
click at [301, 429] on div at bounding box center [256, 425] width 474 height 19
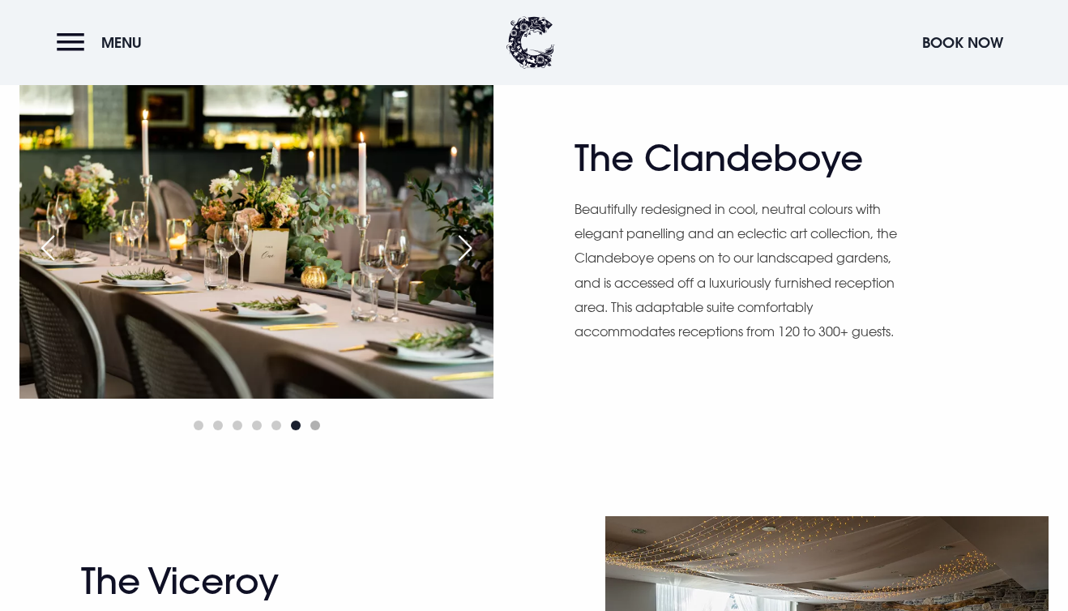
click at [318, 425] on span "Go to slide 7" at bounding box center [315, 425] width 10 height 10
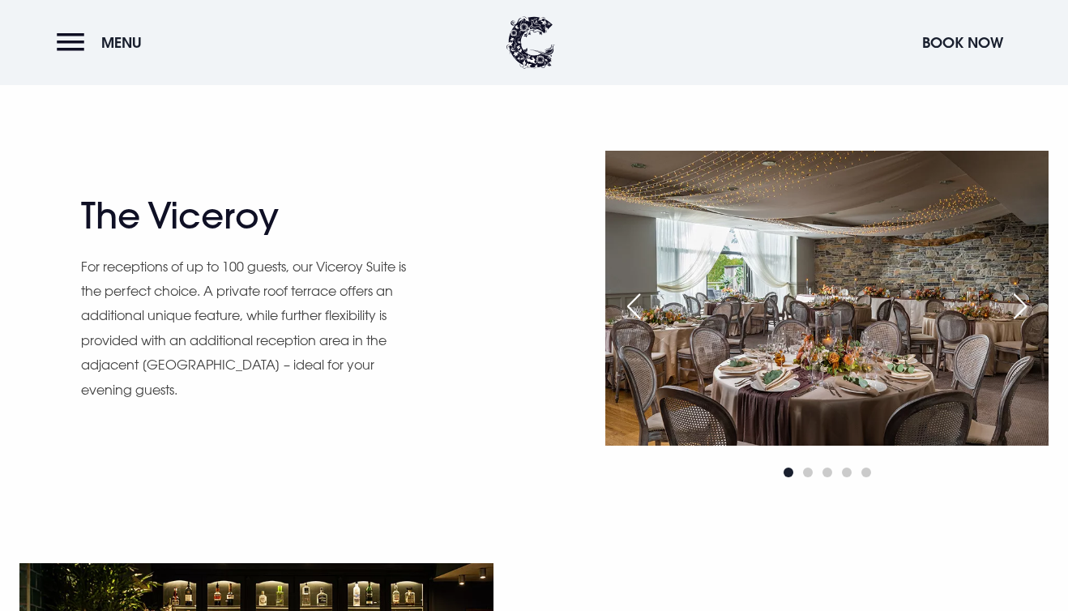
scroll to position [1364, 0]
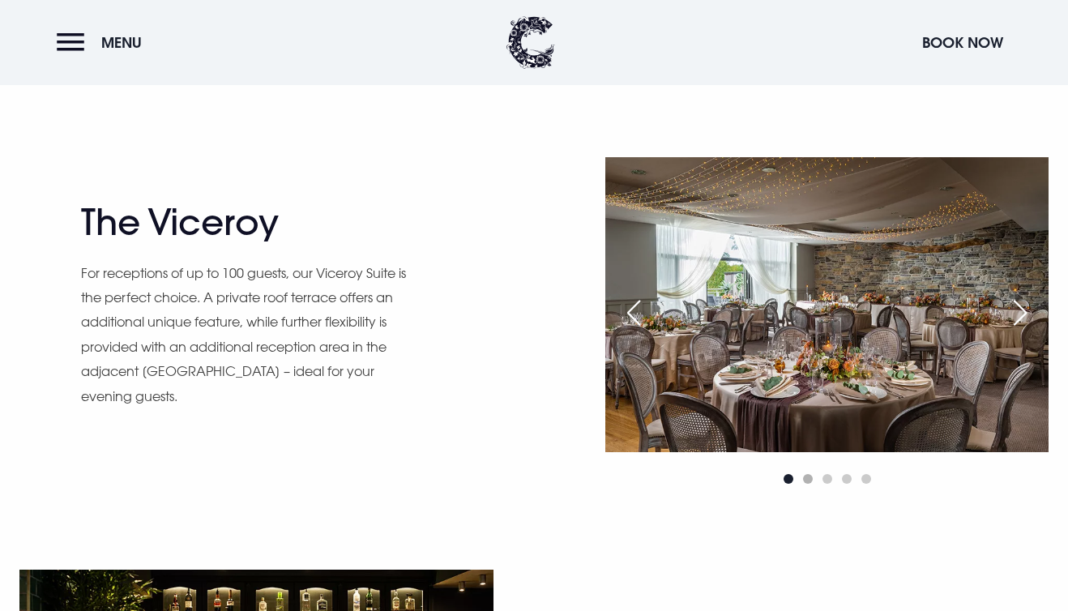
click at [808, 481] on span "Go to slide 2" at bounding box center [808, 479] width 10 height 10
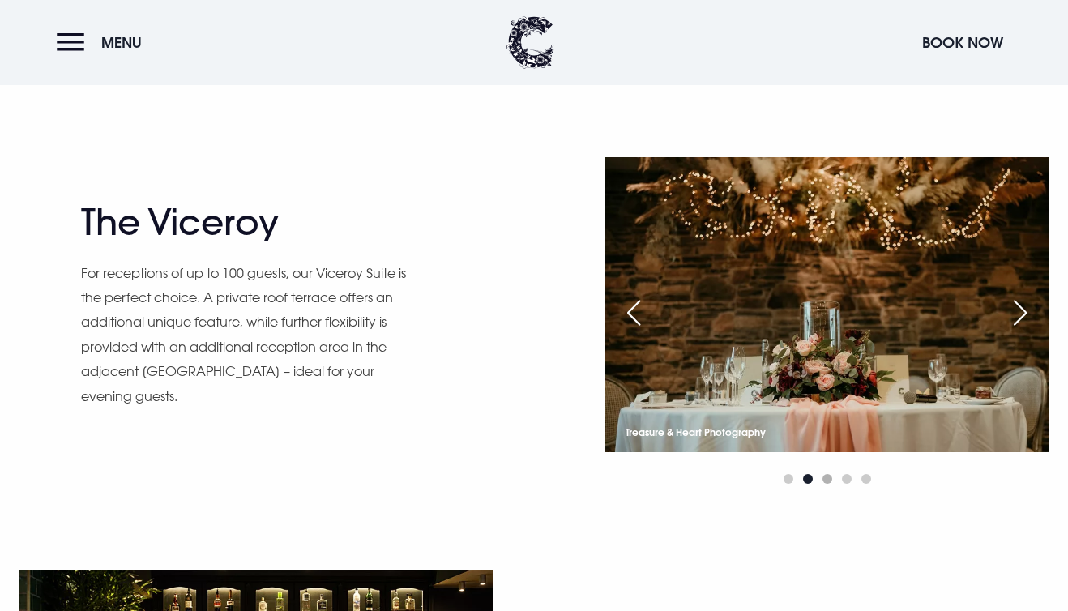
click at [825, 480] on span "Go to slide 3" at bounding box center [827, 479] width 10 height 10
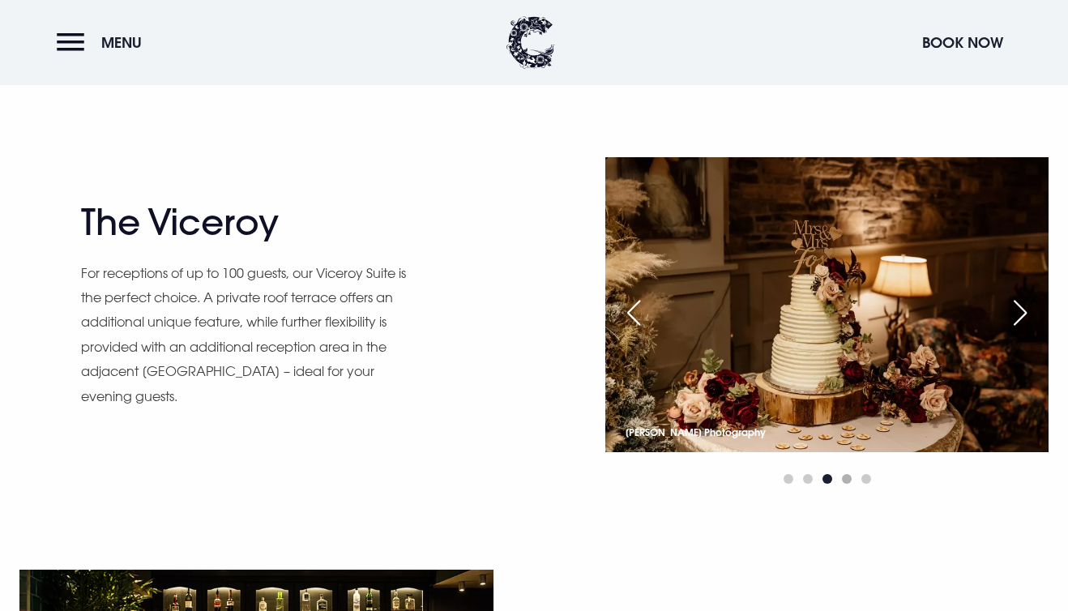
click at [848, 481] on span "Go to slide 4" at bounding box center [847, 479] width 10 height 10
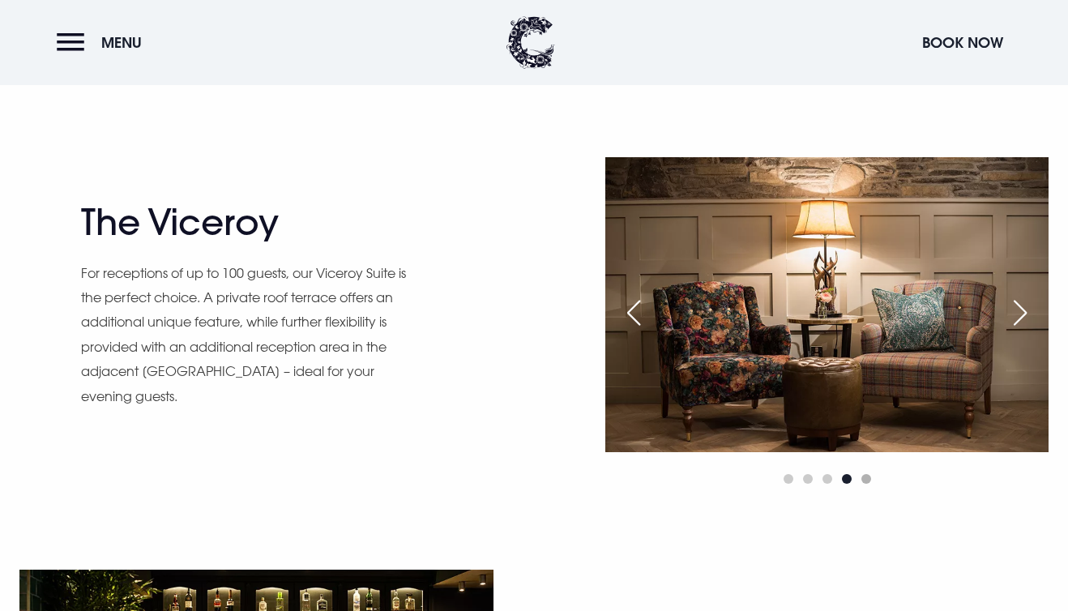
click at [869, 478] on span "Go to slide 5" at bounding box center [866, 479] width 10 height 10
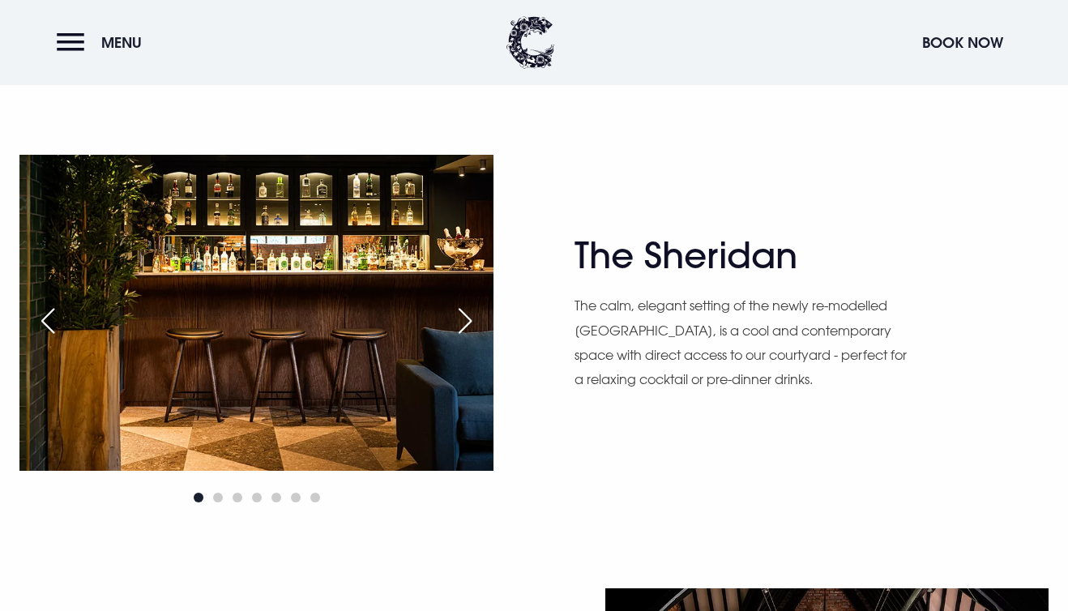
scroll to position [1809, 0]
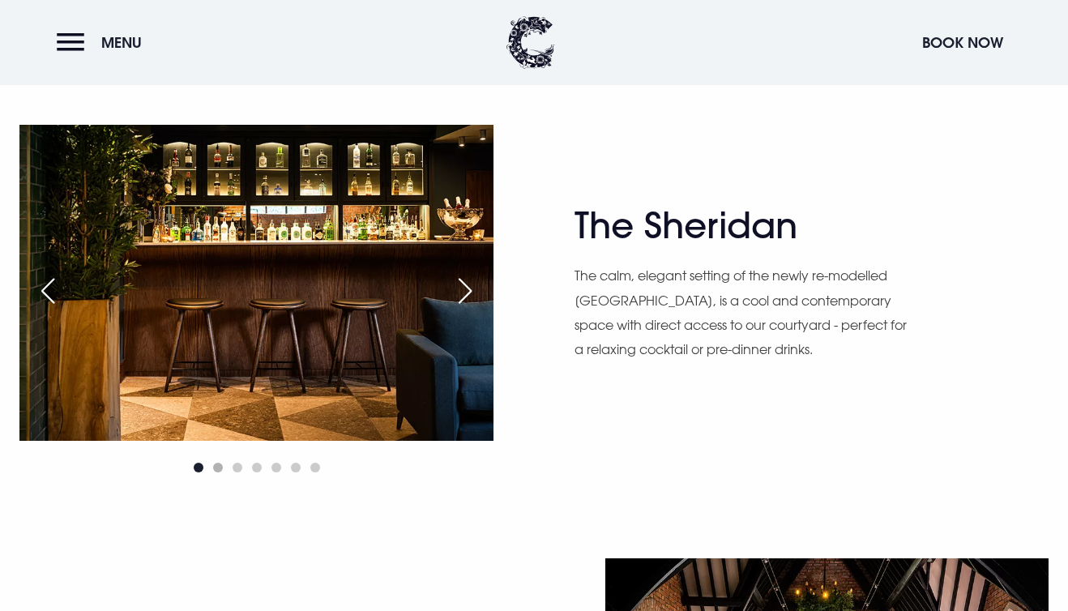
click at [215, 468] on span "Go to slide 2" at bounding box center [218, 468] width 10 height 10
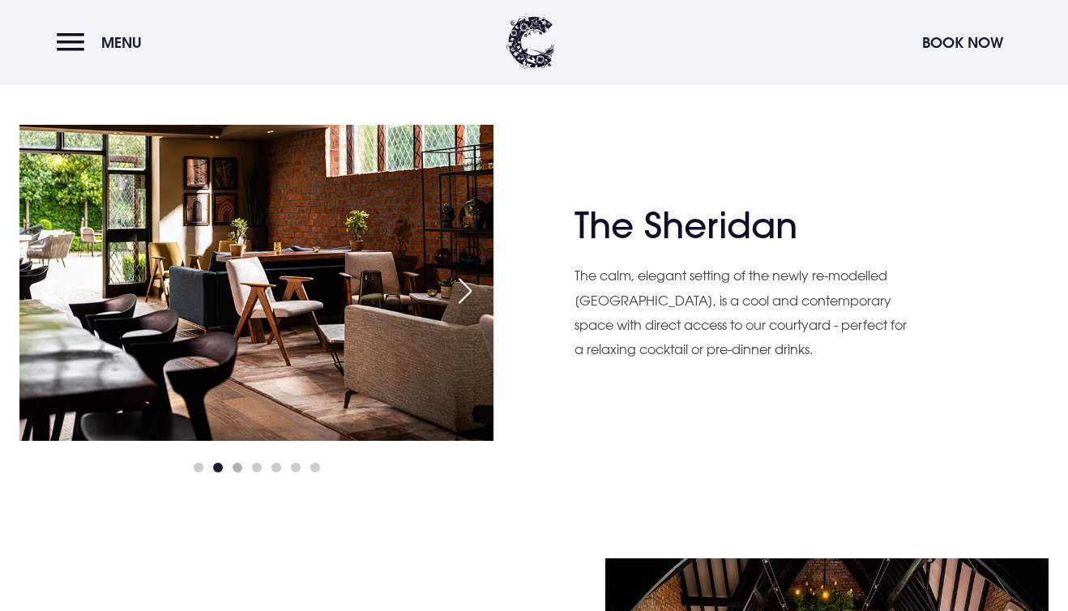
click at [236, 469] on span "Go to slide 3" at bounding box center [237, 468] width 10 height 10
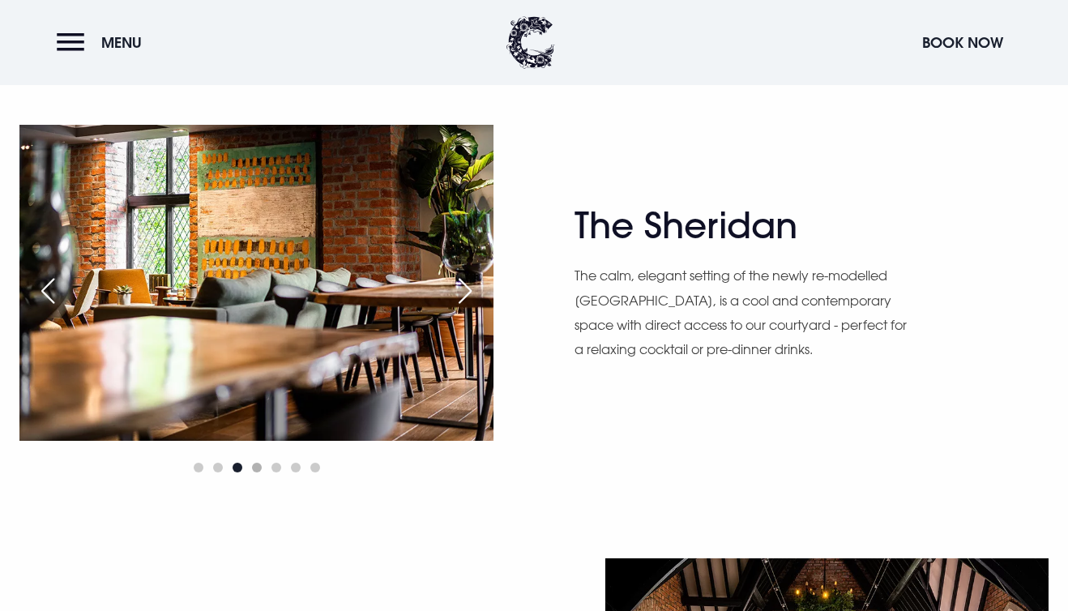
click at [257, 469] on span "Go to slide 4" at bounding box center [257, 468] width 10 height 10
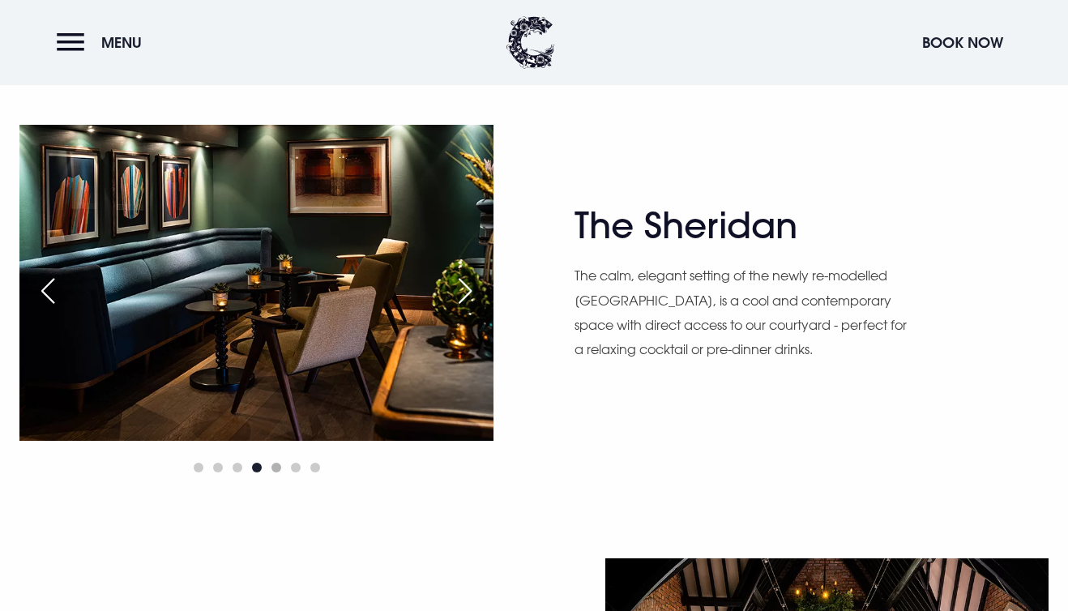
click at [275, 468] on span "Go to slide 5" at bounding box center [276, 468] width 10 height 10
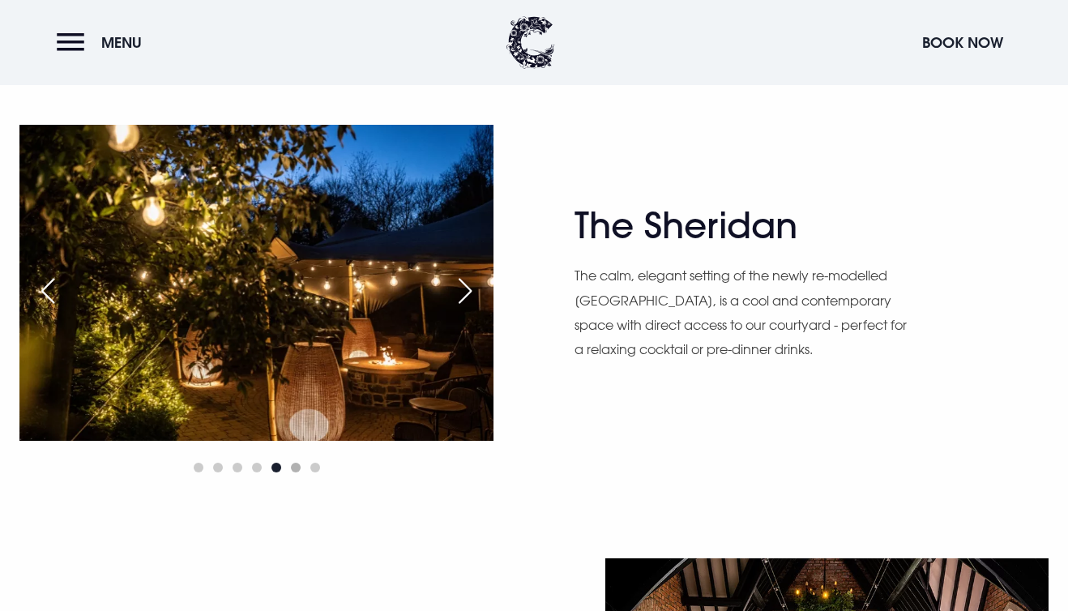
click at [291, 466] on span "Go to slide 6" at bounding box center [296, 468] width 10 height 10
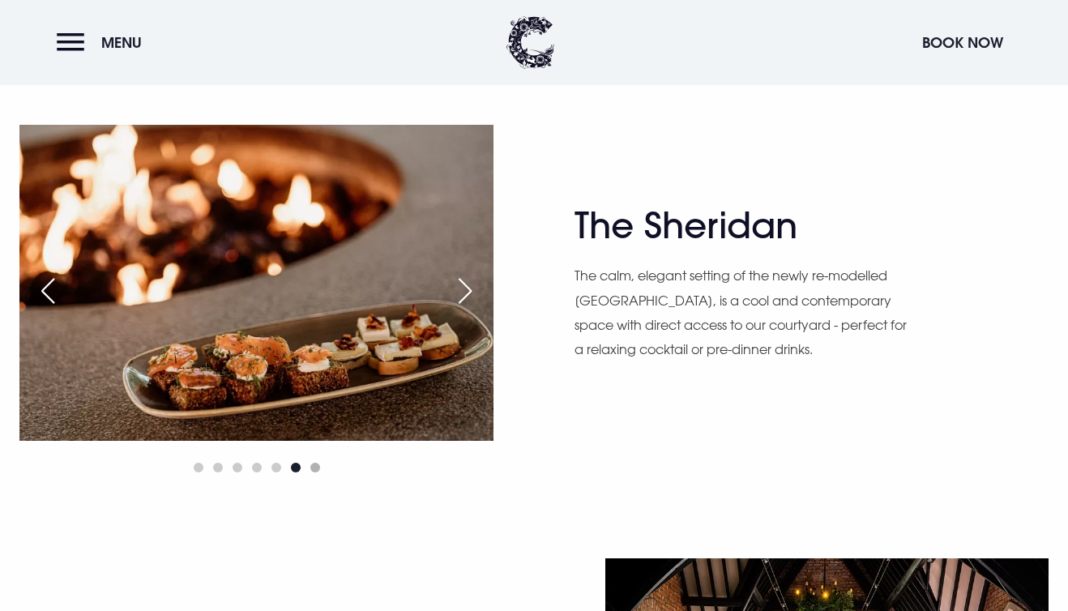
click at [311, 470] on span "Go to slide 7" at bounding box center [315, 468] width 10 height 10
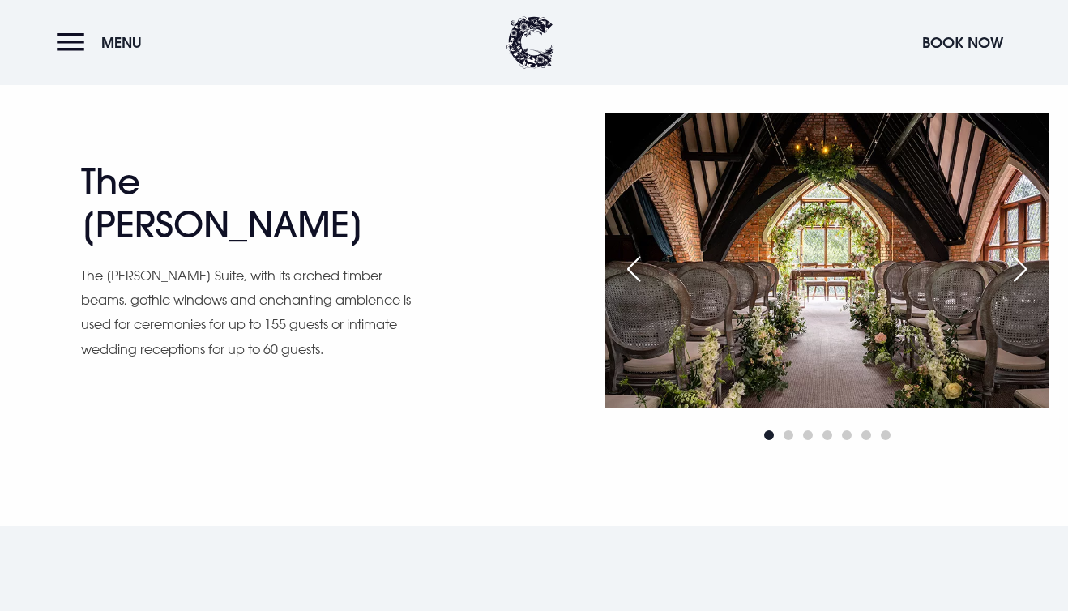
scroll to position [2260, 0]
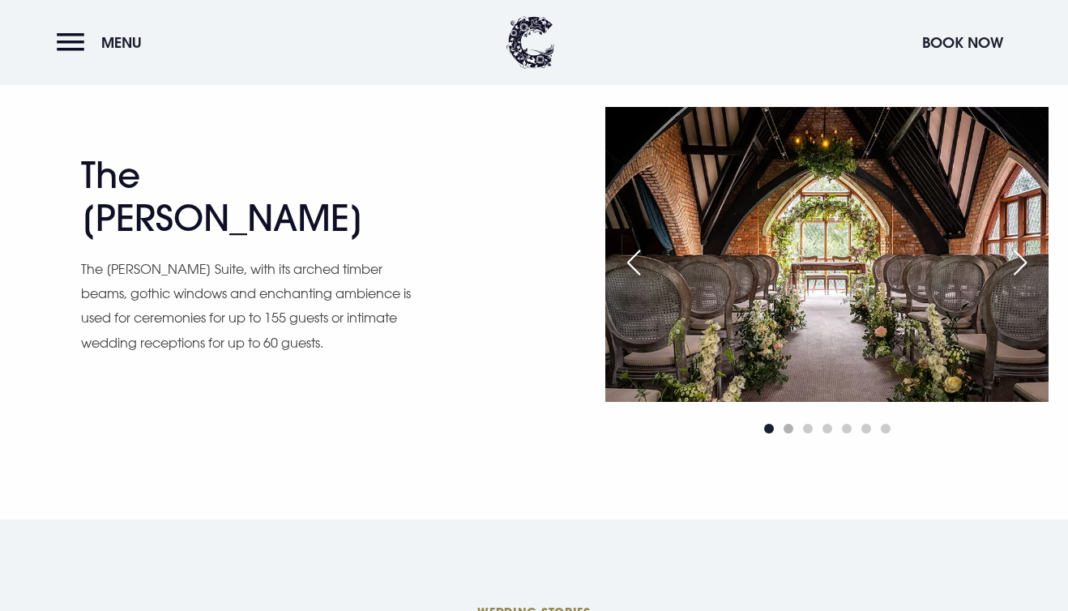
click at [788, 430] on span "Go to slide 2" at bounding box center [788, 429] width 10 height 10
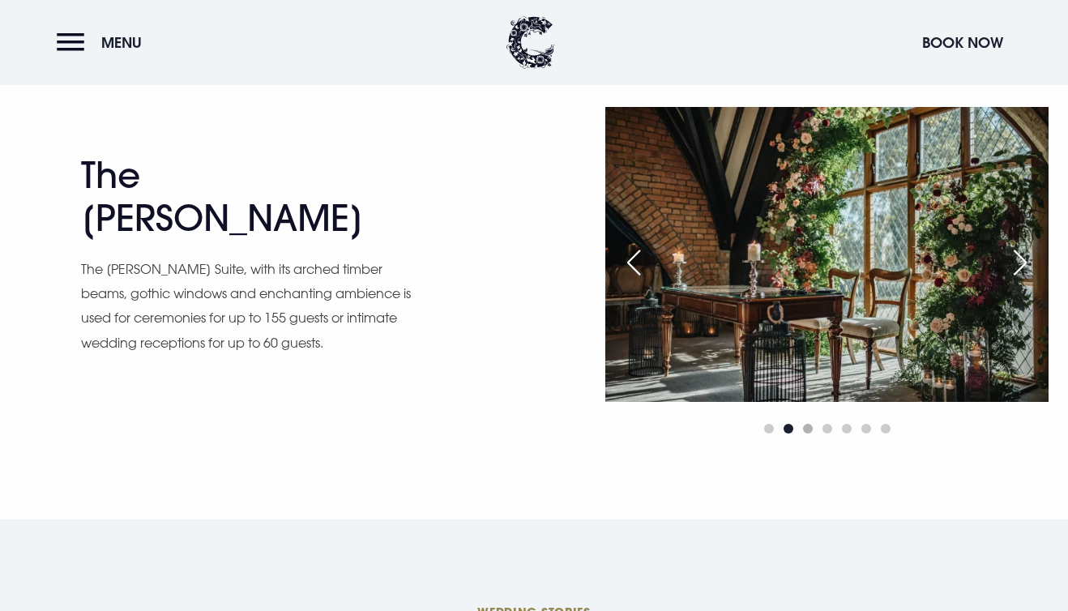
click at [804, 429] on span "Go to slide 3" at bounding box center [808, 429] width 10 height 10
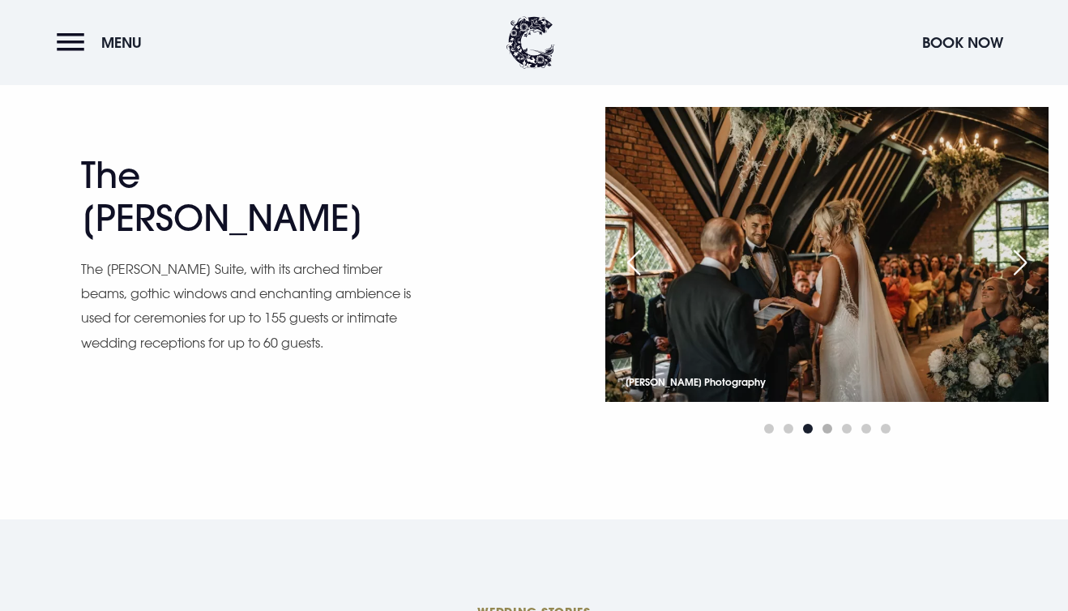
click at [828, 432] on span "Go to slide 4" at bounding box center [827, 429] width 10 height 10
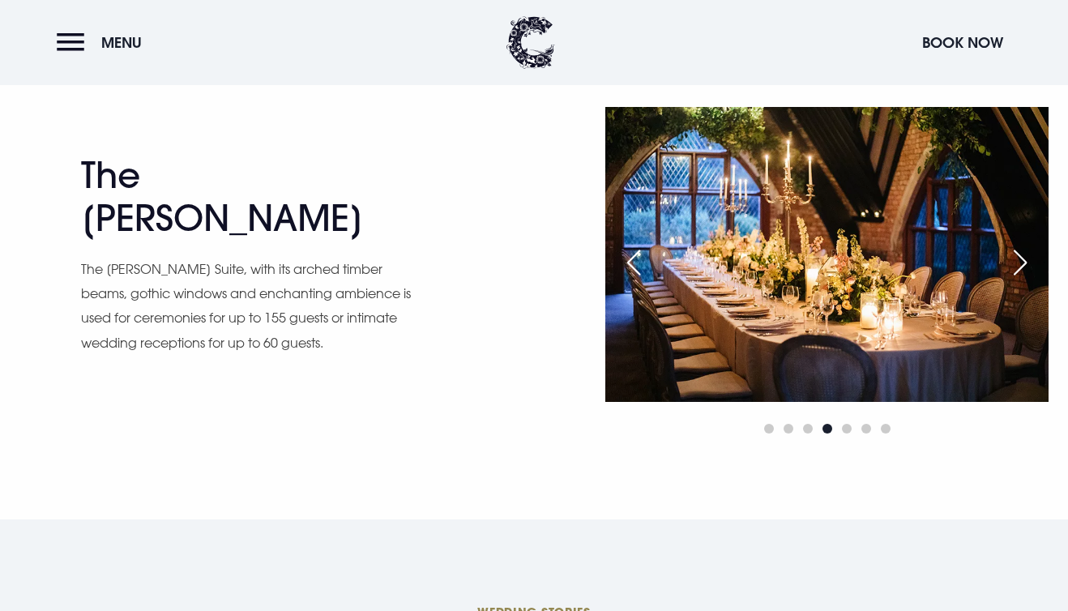
click at [840, 429] on div at bounding box center [826, 428] width 443 height 19
click at [842, 429] on span "Go to slide 5" at bounding box center [847, 429] width 10 height 10
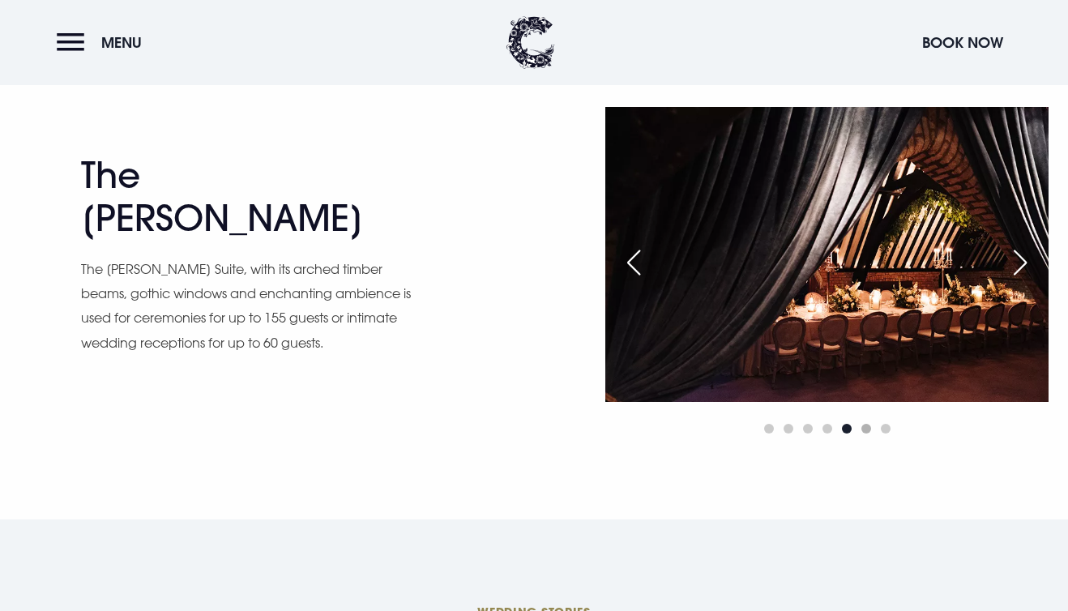
click at [863, 430] on span "Go to slide 6" at bounding box center [866, 429] width 10 height 10
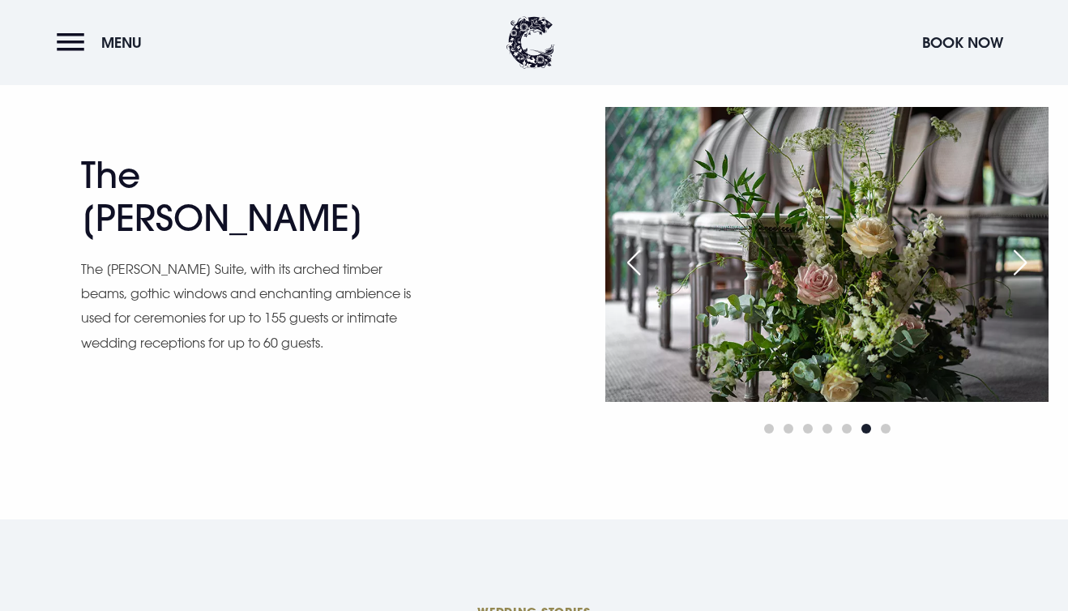
click at [878, 429] on div at bounding box center [826, 428] width 443 height 19
click at [883, 429] on span "Go to slide 7" at bounding box center [886, 429] width 10 height 10
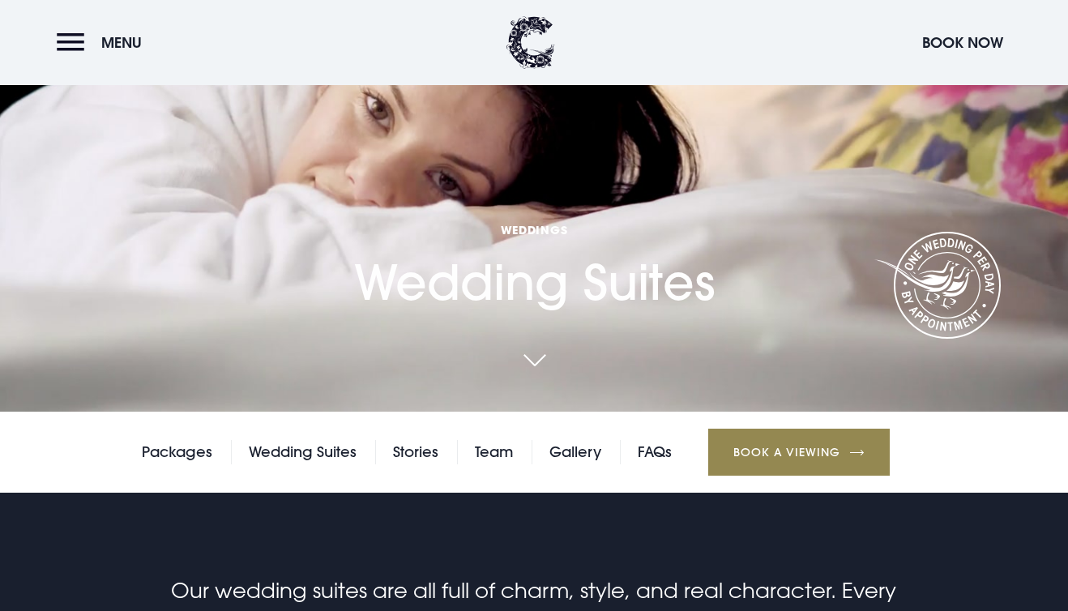
scroll to position [195, 0]
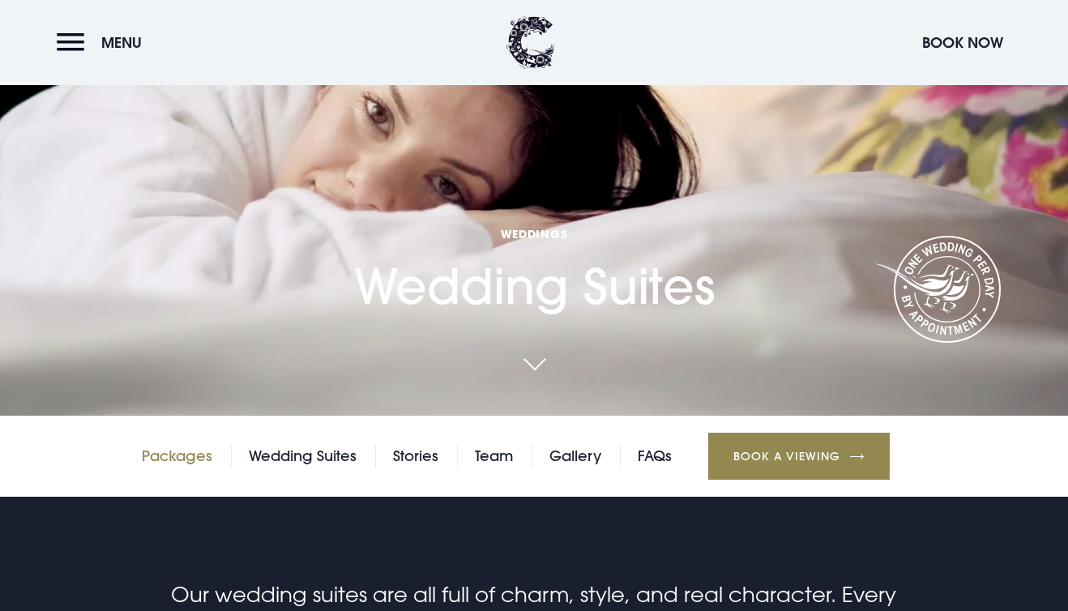
click at [201, 455] on link "Packages" at bounding box center [177, 456] width 70 height 24
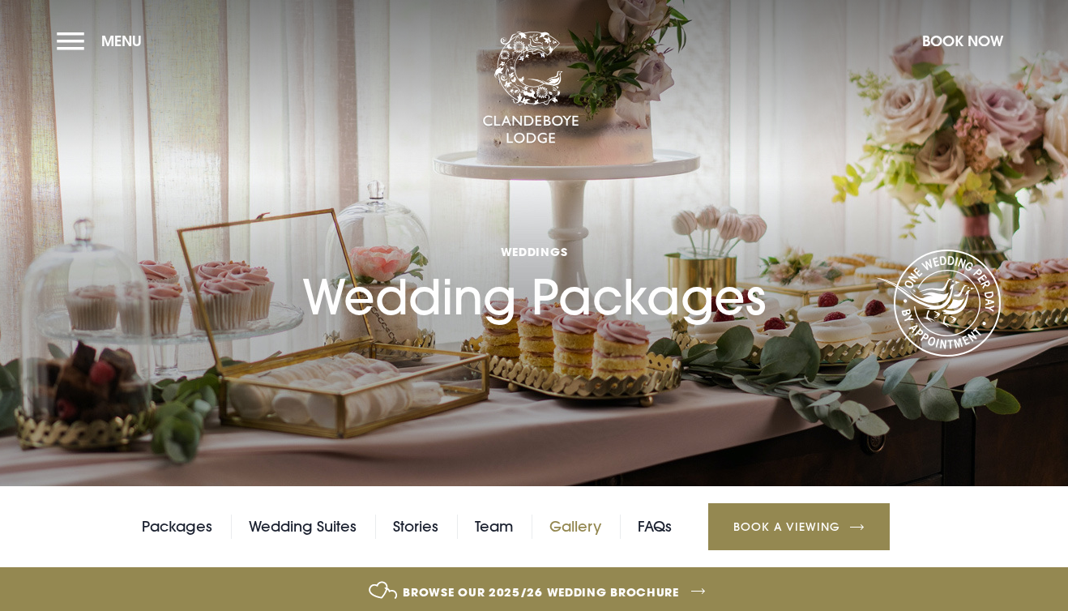
click at [579, 531] on link "Gallery" at bounding box center [575, 526] width 52 height 24
